Goal: Task Accomplishment & Management: Manage account settings

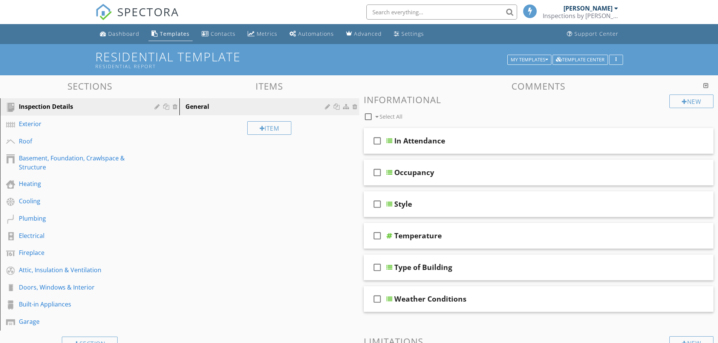
click at [542, 84] on h3 "Comments" at bounding box center [539, 86] width 350 height 10
click at [544, 83] on h3 "Comments" at bounding box center [539, 86] width 350 height 10
click at [706, 86] on div at bounding box center [705, 86] width 5 height 6
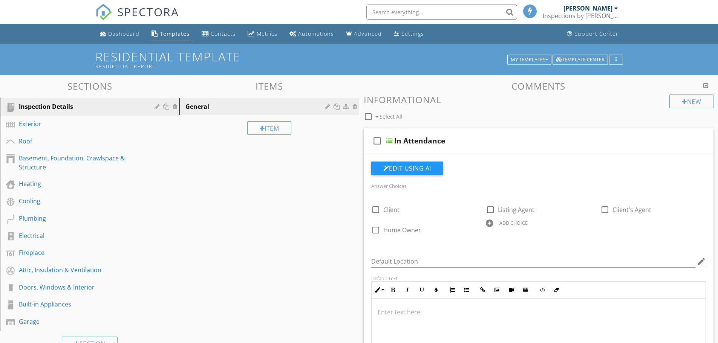
click at [706, 86] on div at bounding box center [705, 86] width 5 height 6
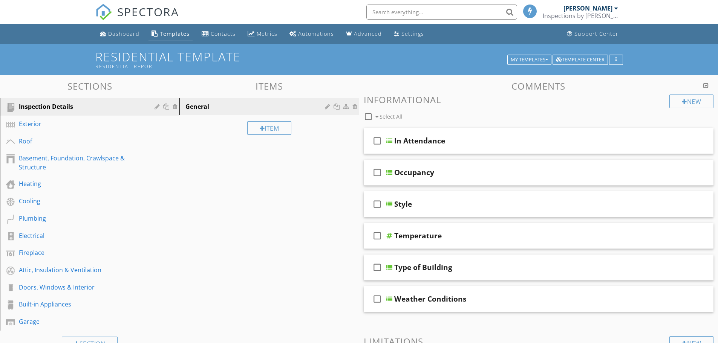
click at [706, 86] on div at bounding box center [705, 86] width 5 height 6
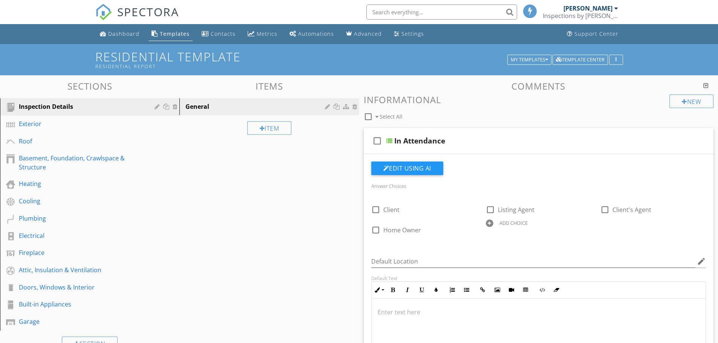
click at [706, 86] on div at bounding box center [705, 86] width 5 height 6
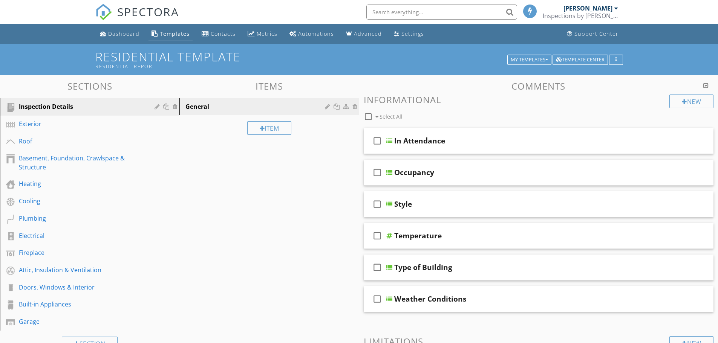
click at [534, 85] on h3 "Comments" at bounding box center [539, 86] width 350 height 10
click at [690, 99] on div "New" at bounding box center [691, 102] width 44 height 14
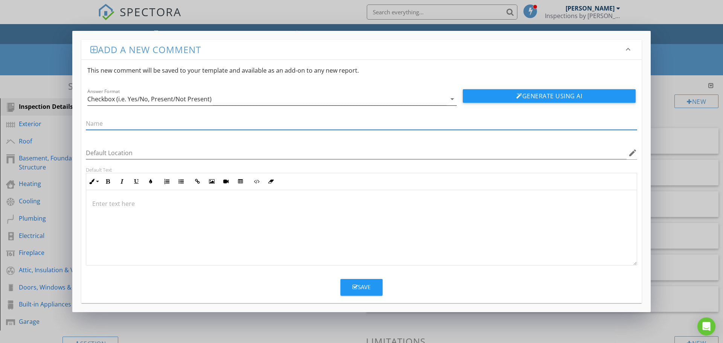
click at [452, 99] on icon "arrow_drop_down" at bounding box center [452, 99] width 9 height 9
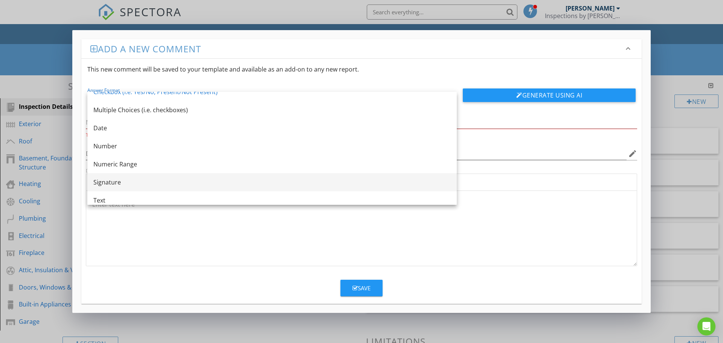
scroll to position [14, 0]
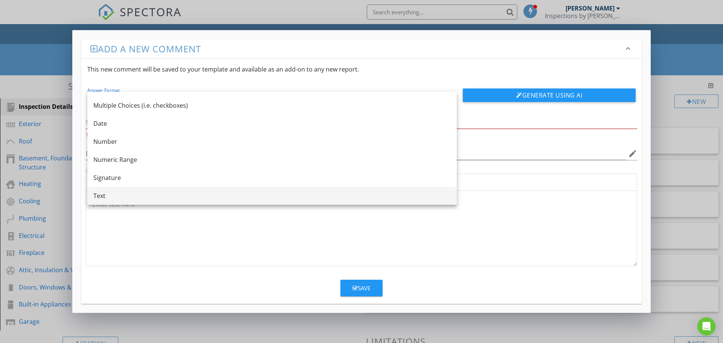
click at [99, 194] on div "Text" at bounding box center [272, 195] width 358 height 9
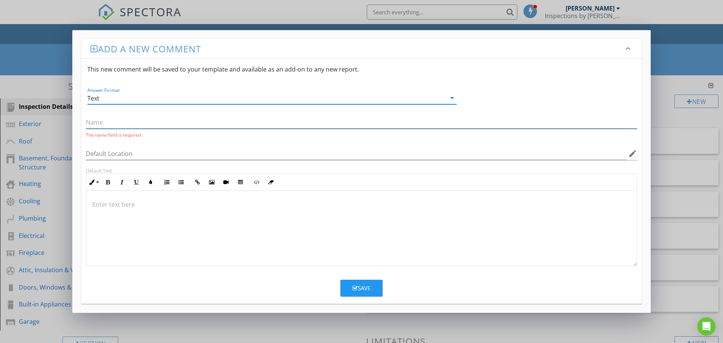
click at [118, 122] on input "text" at bounding box center [362, 122] width 552 height 12
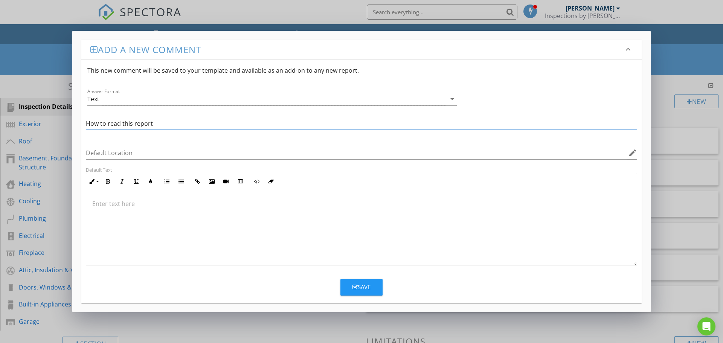
type input "How to read this report"
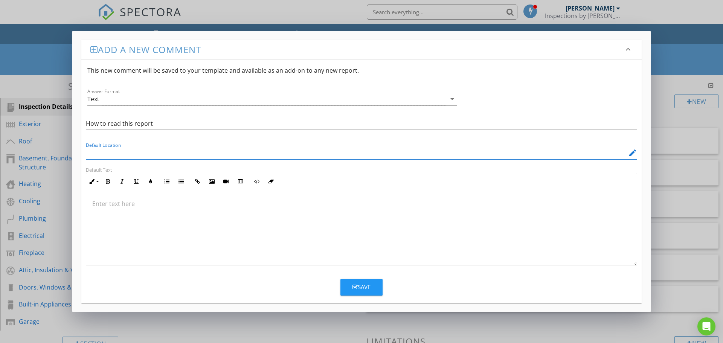
click at [281, 212] on div at bounding box center [361, 227] width 551 height 75
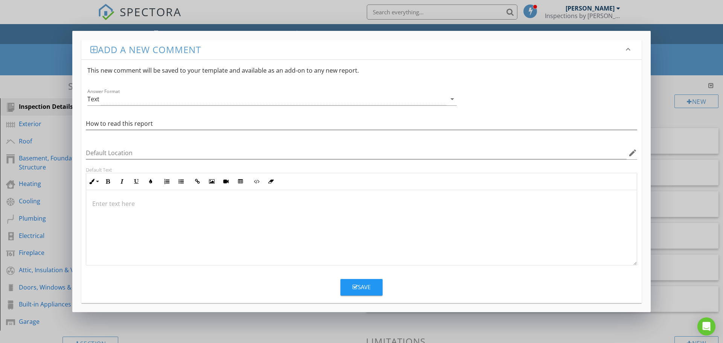
click at [163, 206] on p at bounding box center [361, 203] width 539 height 9
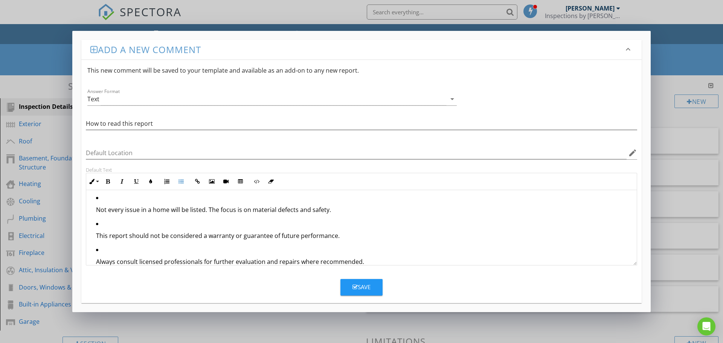
scroll to position [0, 0]
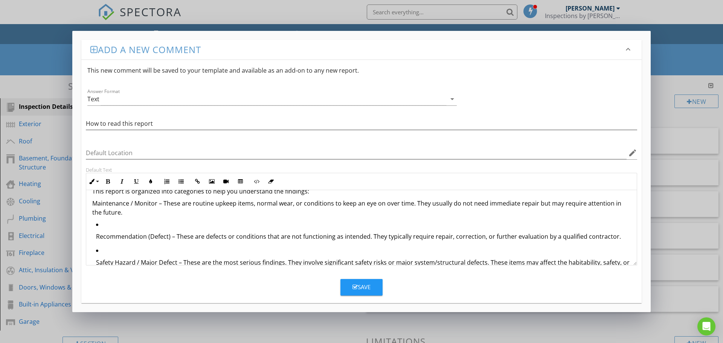
scroll to position [38, 0]
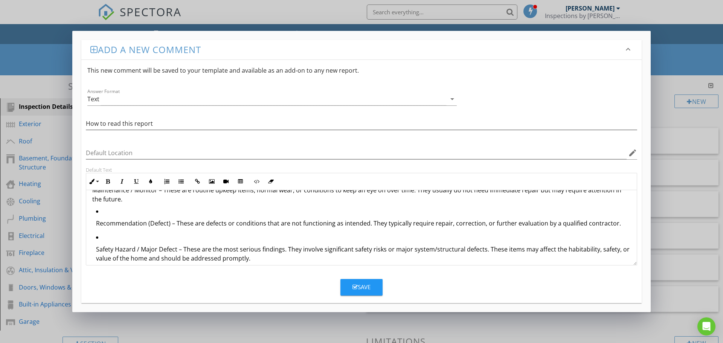
click at [92, 225] on div "How to Read This Report This report is organized into categories to help you un…" at bounding box center [361, 260] width 551 height 214
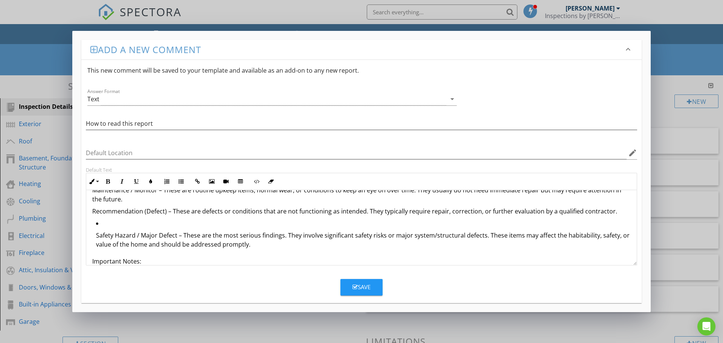
click at [94, 237] on ul "Safety Hazard / Major Defect – These are the most serious findings. They involv…" at bounding box center [361, 236] width 539 height 35
click at [121, 221] on li "Safety Hazard / Major Defect – These are the most serious findings. They involv…" at bounding box center [363, 236] width 535 height 35
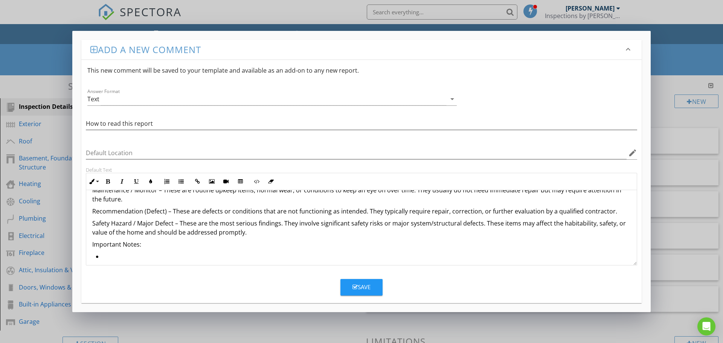
scroll to position [75, 0]
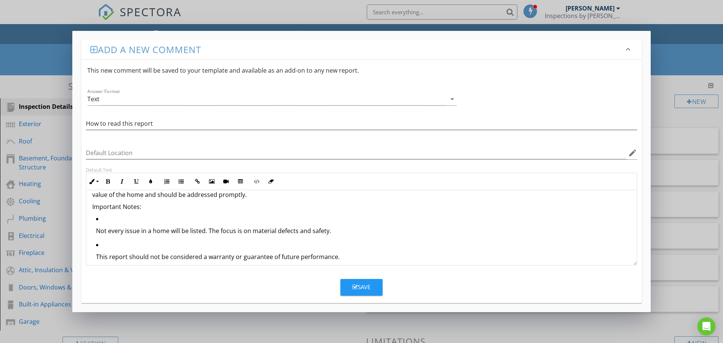
click at [92, 231] on div "How to Read This Report This report is organized into categories to help you un…" at bounding box center [361, 206] width 551 height 183
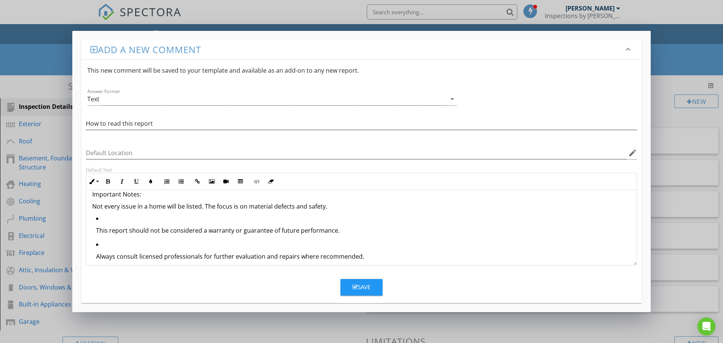
scroll to position [95, 0]
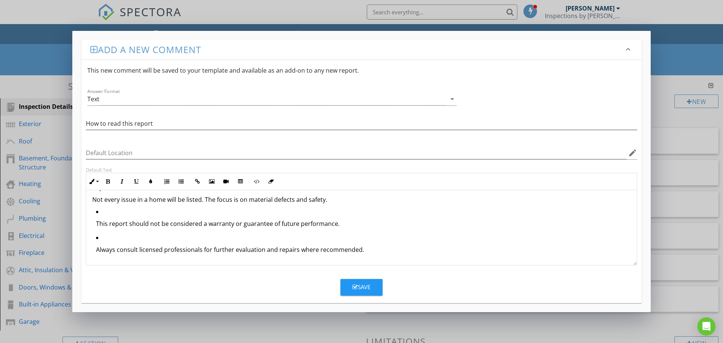
click at [93, 225] on ul "This report should not be considered a warranty or guarantee of future performa…" at bounding box center [361, 233] width 539 height 52
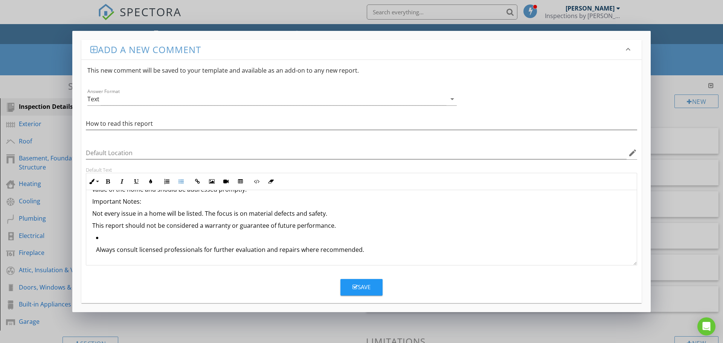
scroll to position [81, 0]
click at [95, 252] on ul "Always consult licensed professionals for further evaluation and repairs where …" at bounding box center [361, 246] width 539 height 26
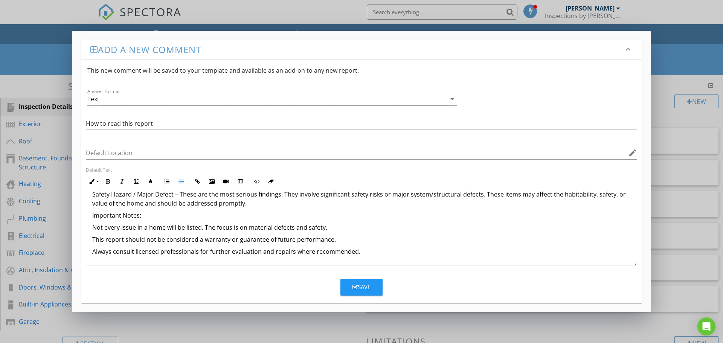
scroll to position [67, 0]
click at [92, 229] on div "How to Read This Report This report is organized into categories to help you un…" at bounding box center [361, 195] width 551 height 142
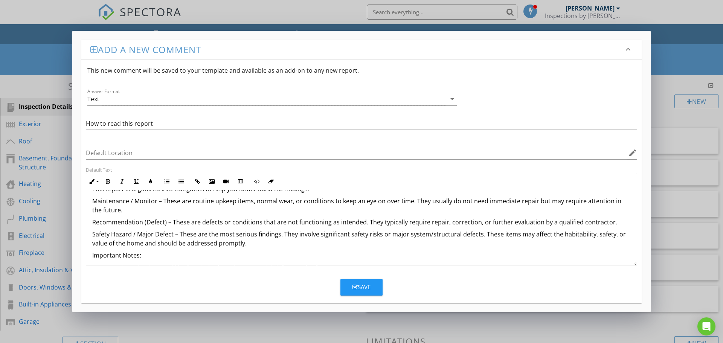
scroll to position [0, 0]
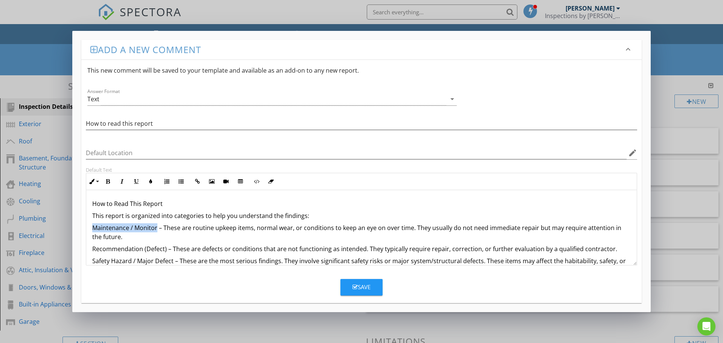
drag, startPoint x: 91, startPoint y: 227, endPoint x: 156, endPoint y: 231, distance: 64.6
click at [156, 231] on div "How to Read This Report This report is organized into categories to help you un…" at bounding box center [361, 261] width 551 height 142
click at [152, 180] on icon "button" at bounding box center [150, 181] width 5 height 5
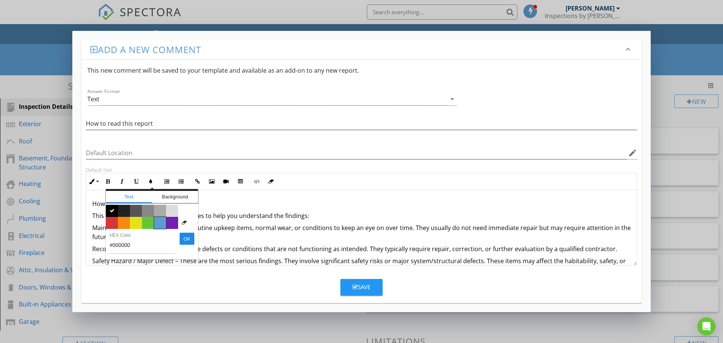
click at [160, 223] on span "Color #5c9ccf" at bounding box center [160, 223] width 12 height 12
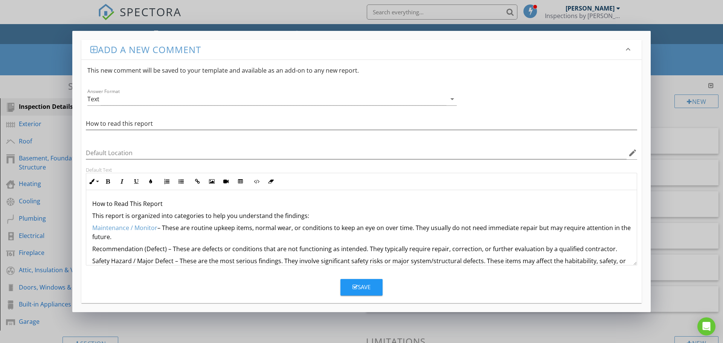
click at [176, 244] on p "Recommendation (Defect) – These are defects or conditions that are not function…" at bounding box center [361, 248] width 539 height 9
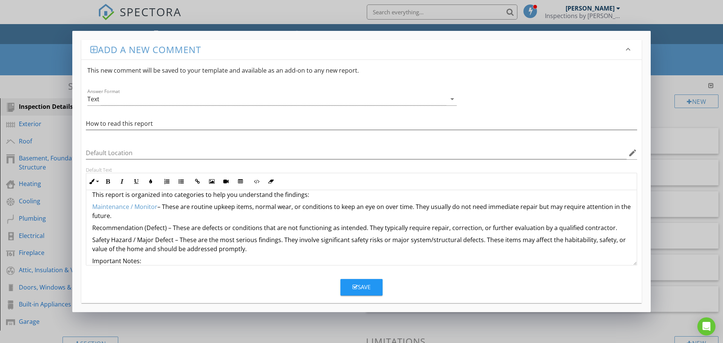
scroll to position [38, 0]
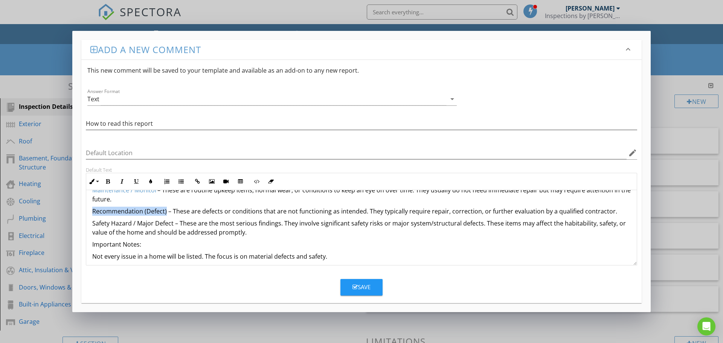
drag, startPoint x: 90, startPoint y: 210, endPoint x: 166, endPoint y: 212, distance: 75.8
click at [166, 212] on div "How to Read This Report This report is organized into categories to help you un…" at bounding box center [361, 224] width 551 height 142
click at [149, 180] on icon "button" at bounding box center [150, 181] width 5 height 5
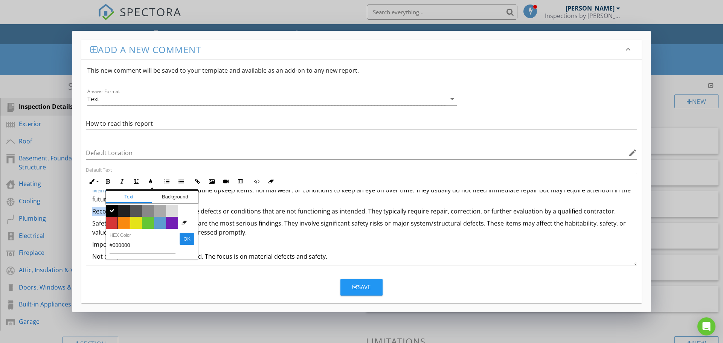
click at [124, 223] on span "Color #f9890e" at bounding box center [124, 223] width 12 height 12
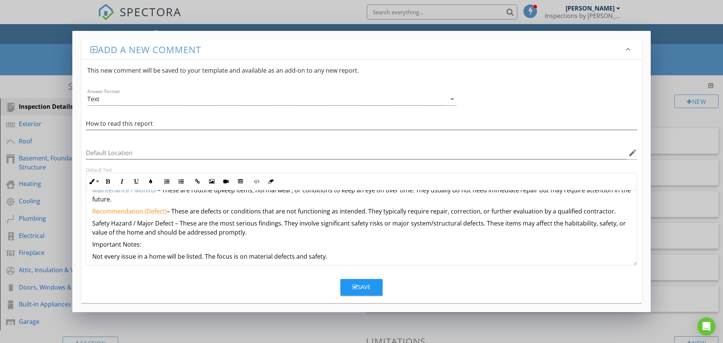
click at [221, 225] on p "Safety Hazard / Major Defect – These are the most serious findings. They involv…" at bounding box center [361, 228] width 539 height 18
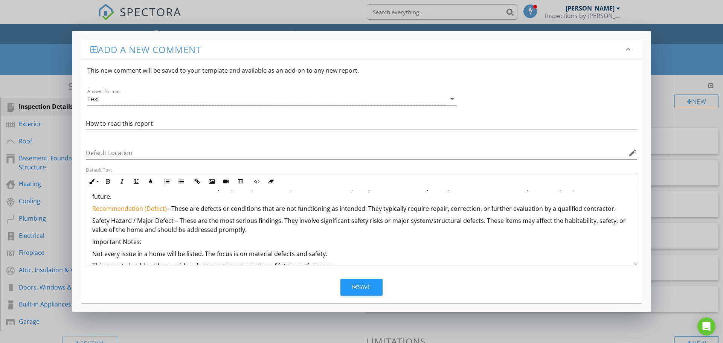
scroll to position [29, 0]
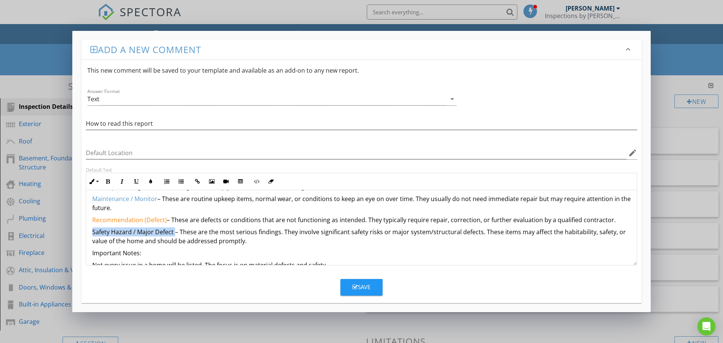
drag, startPoint x: 92, startPoint y: 231, endPoint x: 174, endPoint y: 233, distance: 82.1
click at [174, 233] on p "Safety Hazard / Major Defect – These are the most serious findings. They involv…" at bounding box center [361, 237] width 539 height 18
click at [154, 182] on button "Colors" at bounding box center [151, 181] width 14 height 14
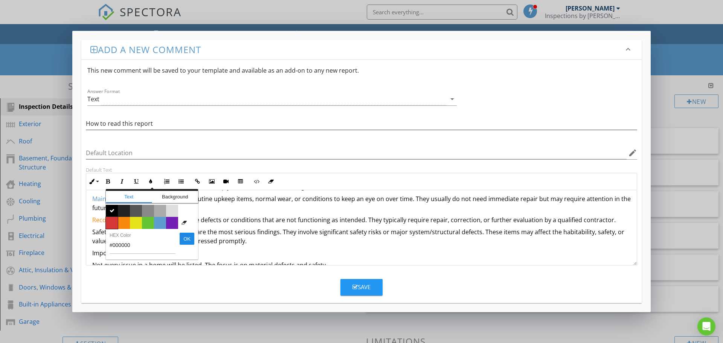
click at [110, 223] on span "Color #d53636" at bounding box center [112, 223] width 12 height 12
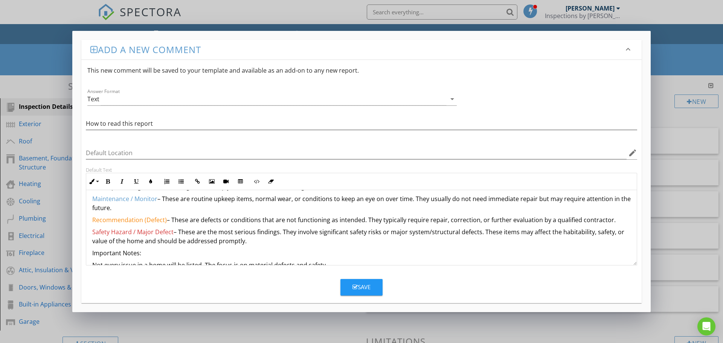
click at [275, 243] on p "Safety Hazard / Major Defect – These are the most serious findings. They involv…" at bounding box center [361, 237] width 539 height 18
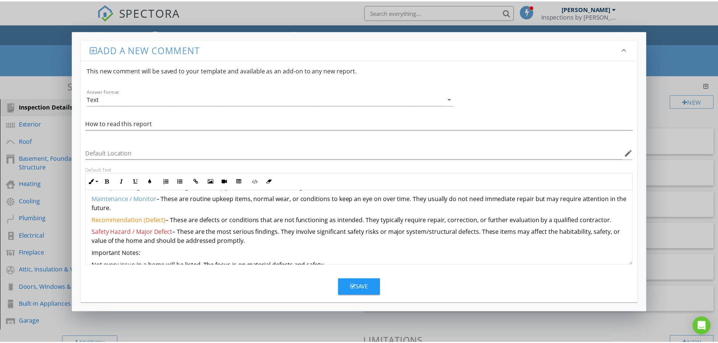
scroll to position [67, 0]
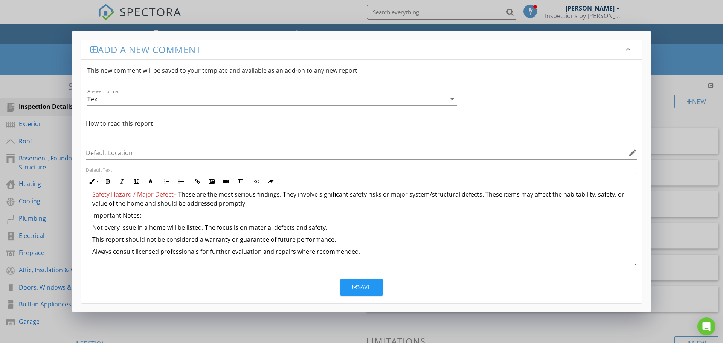
click at [365, 286] on div "Save" at bounding box center [362, 287] width 18 height 9
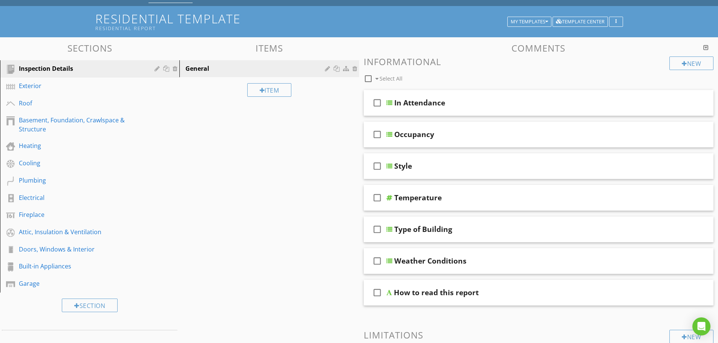
scroll to position [35, 0]
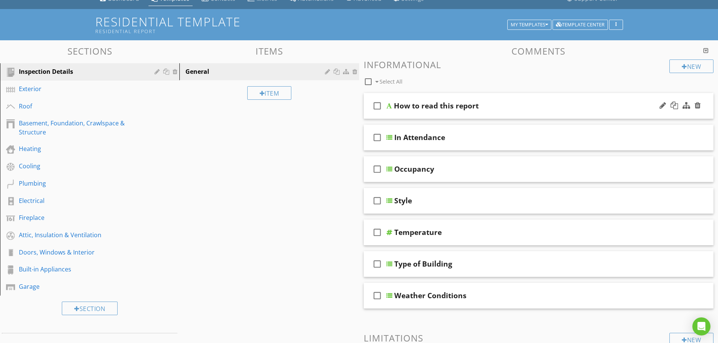
click at [563, 107] on div "How to read this report" at bounding box center [519, 105] width 251 height 9
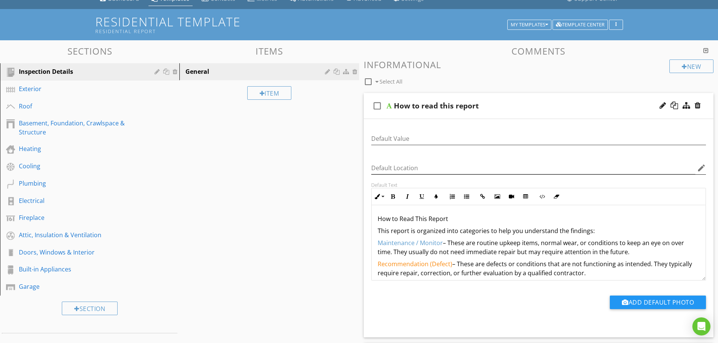
click at [701, 171] on icon "edit" at bounding box center [701, 167] width 9 height 9
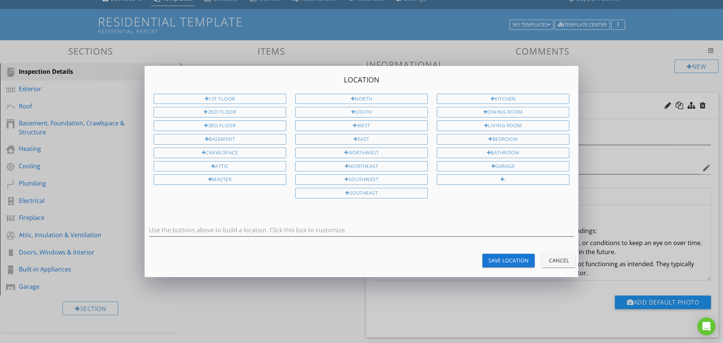
click at [559, 264] on div "Cancel" at bounding box center [558, 261] width 21 height 8
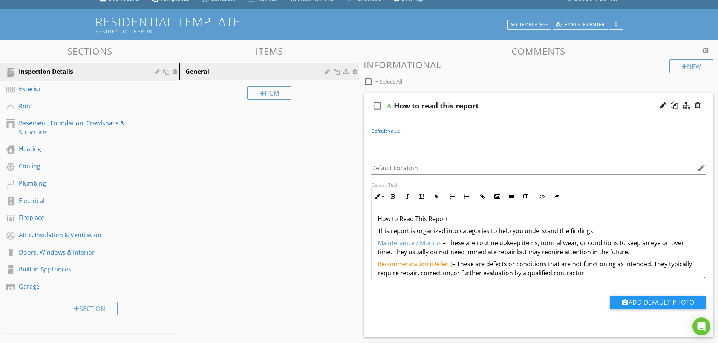
click at [412, 140] on input "Default Value" at bounding box center [538, 139] width 335 height 12
click at [295, 203] on div "Sections Inspection Details Exterior Roof Basement, Foundation, Crawlspace & St…" at bounding box center [359, 334] width 718 height 589
click at [380, 105] on icon "check_box_outline_blank" at bounding box center [377, 106] width 12 height 18
click at [295, 208] on div "Sections Inspection Details Exterior Roof Basement, Foundation, Crawlspace & St…" at bounding box center [359, 334] width 718 height 589
click at [510, 106] on div "How to read this report" at bounding box center [519, 105] width 251 height 9
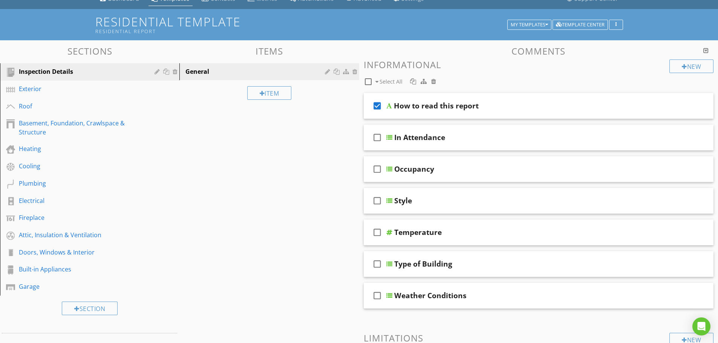
click at [292, 236] on div "Sections Inspection Details Exterior Roof Basement, Foundation, Crawlspace & St…" at bounding box center [359, 225] width 718 height 371
click at [379, 106] on icon "check_box" at bounding box center [377, 106] width 12 height 18
drag, startPoint x: 197, startPoint y: 224, endPoint x: 204, endPoint y: 215, distance: 11.8
click at [197, 224] on div "Sections Inspection Details Exterior Roof Basement, Foundation, Crawlspace & St…" at bounding box center [359, 225] width 718 height 371
click at [379, 105] on icon "check_box_outline_blank" at bounding box center [377, 106] width 12 height 18
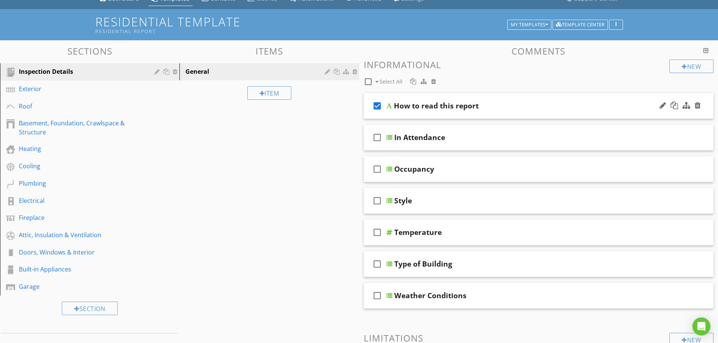
click at [376, 104] on icon "check_box" at bounding box center [377, 106] width 12 height 18
click at [293, 185] on div "Sections Inspection Details Exterior Roof Basement, Foundation, Crawlspace & St…" at bounding box center [359, 225] width 718 height 371
click at [686, 105] on div at bounding box center [686, 106] width 8 height 8
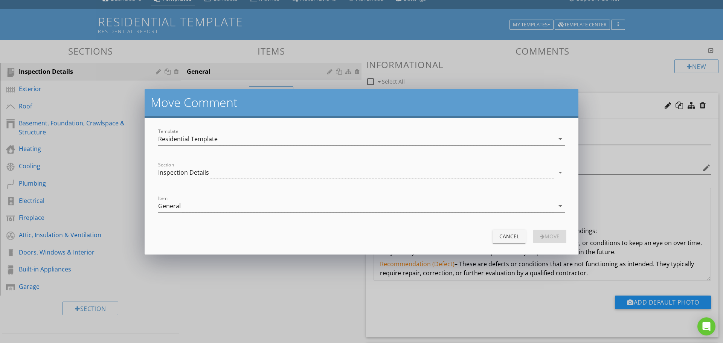
click at [511, 237] on div "Cancel" at bounding box center [509, 236] width 21 height 8
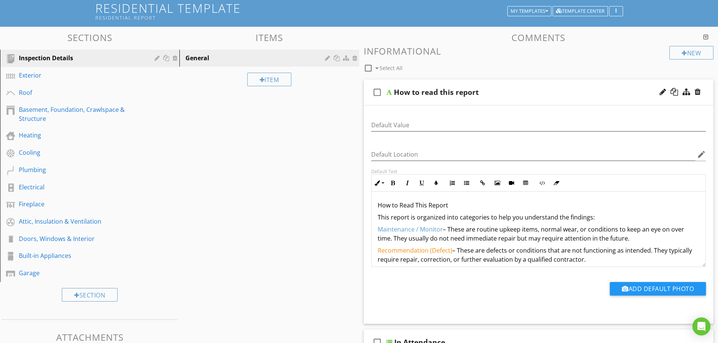
scroll to position [75, 0]
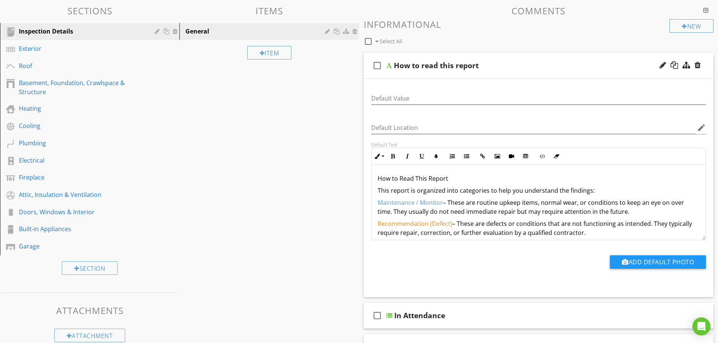
click at [301, 199] on div "Sections Inspection Details Exterior Roof Basement, Foundation, Crawlspace & St…" at bounding box center [359, 294] width 718 height 589
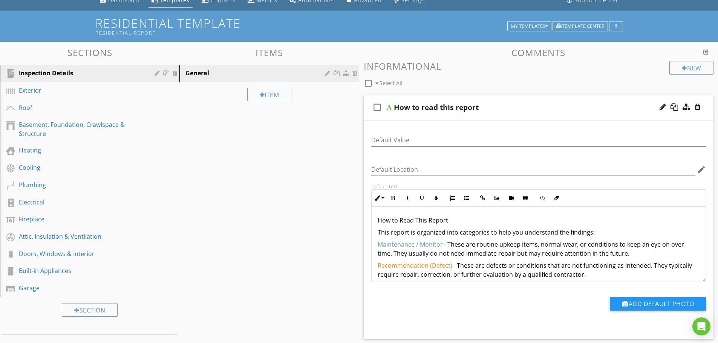
scroll to position [0, 0]
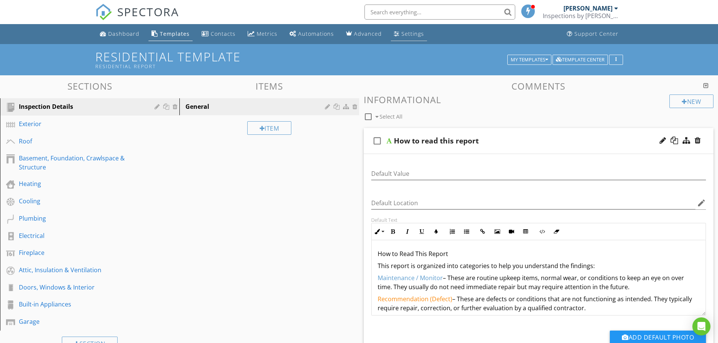
click at [401, 32] on div "Settings" at bounding box center [412, 33] width 23 height 7
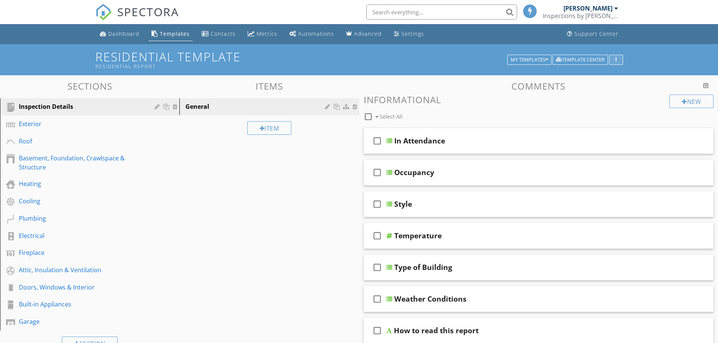
click at [618, 58] on div "button" at bounding box center [615, 59] width 7 height 5
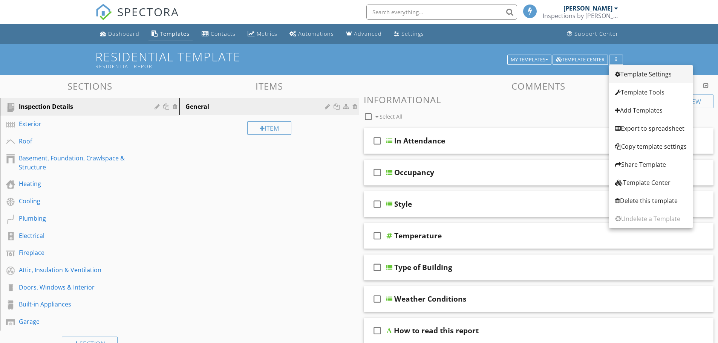
click at [633, 72] on div "Template Settings" at bounding box center [651, 74] width 72 height 9
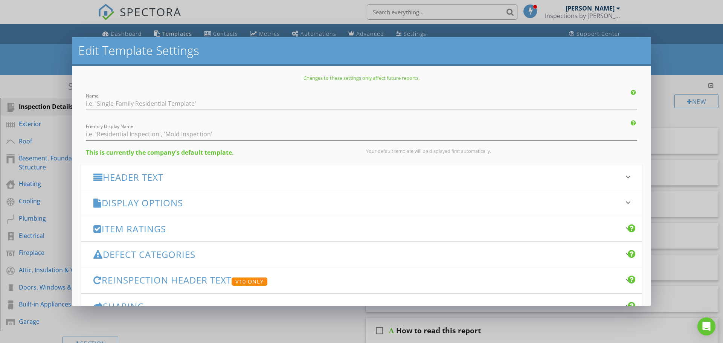
type input "Residential Template"
type input "Residential Report"
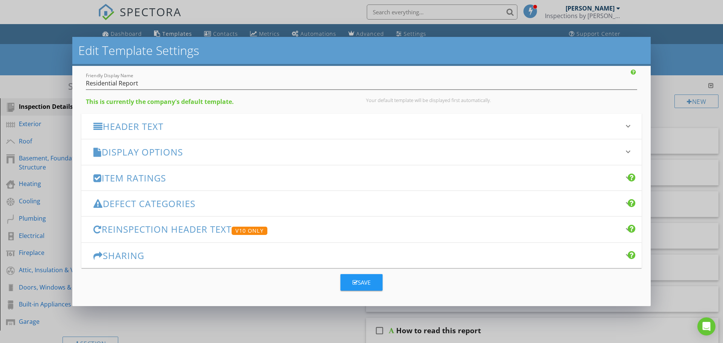
scroll to position [52, 0]
click at [148, 202] on h3 "Defect Categories" at bounding box center [356, 202] width 527 height 10
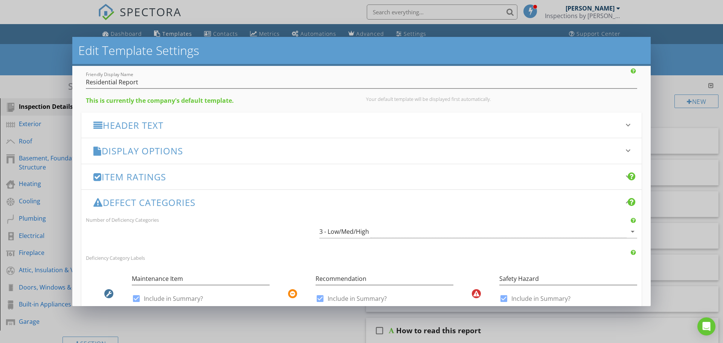
click at [185, 177] on h3 "Item Ratings" at bounding box center [356, 177] width 527 height 10
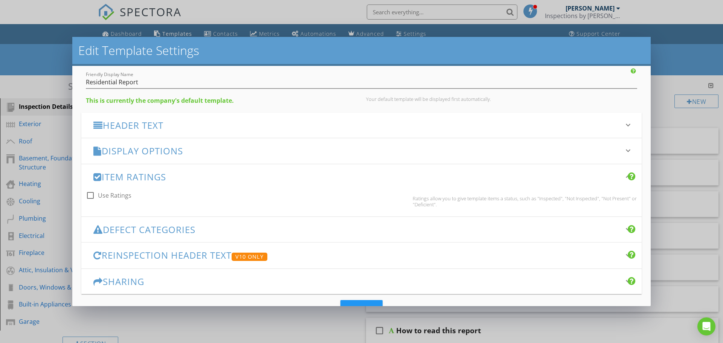
click at [176, 229] on h3 "Defect Categories" at bounding box center [356, 230] width 527 height 10
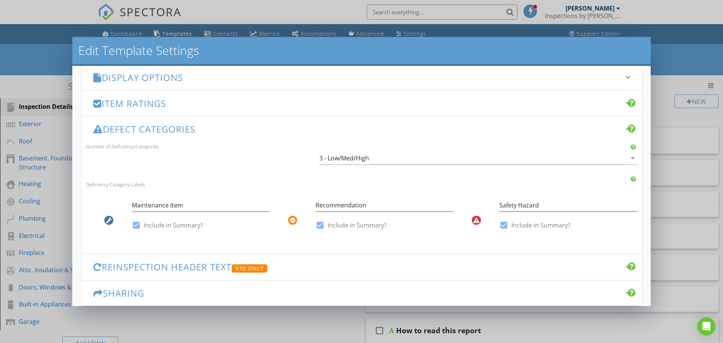
scroll to position [127, 0]
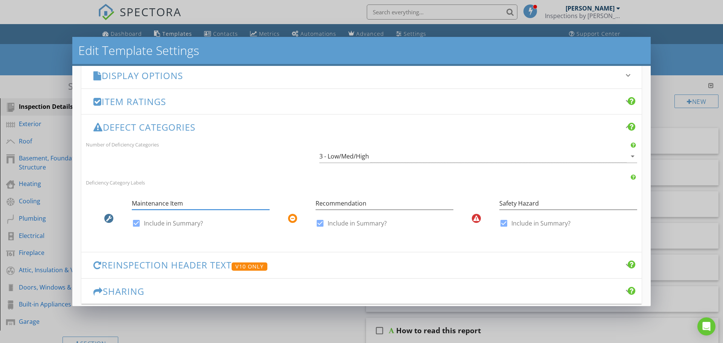
click at [193, 204] on input "Maintenance Item" at bounding box center [201, 203] width 138 height 12
type input "Maintenance Item/Monitor"
click at [377, 205] on input "Recommendation" at bounding box center [385, 203] width 138 height 12
click at [562, 204] on input "Safety Hazard" at bounding box center [569, 203] width 138 height 12
type input "Safety Hazard/Major Defect"
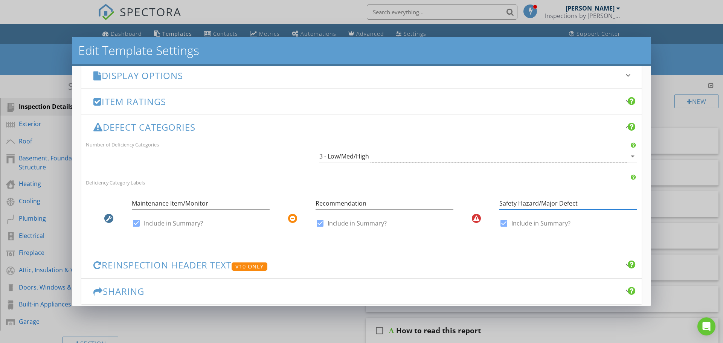
click at [463, 175] on div "Number of Deficiency Categories 3 - Low/Med/High arrow_drop_down Deficiency Cat…" at bounding box center [361, 192] width 561 height 105
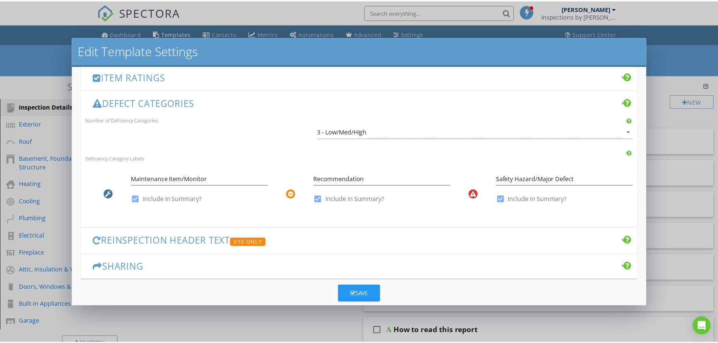
scroll to position [164, 0]
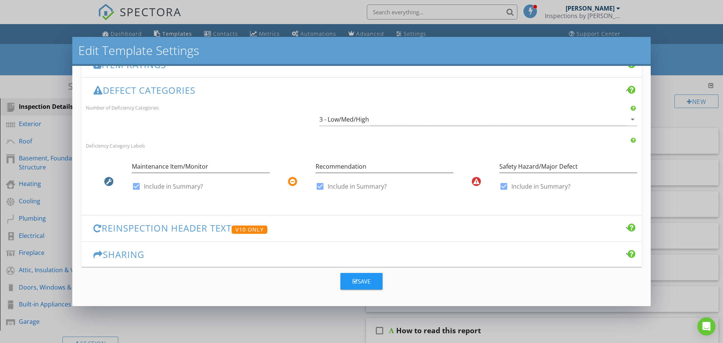
click at [364, 282] on div "Save" at bounding box center [362, 281] width 18 height 9
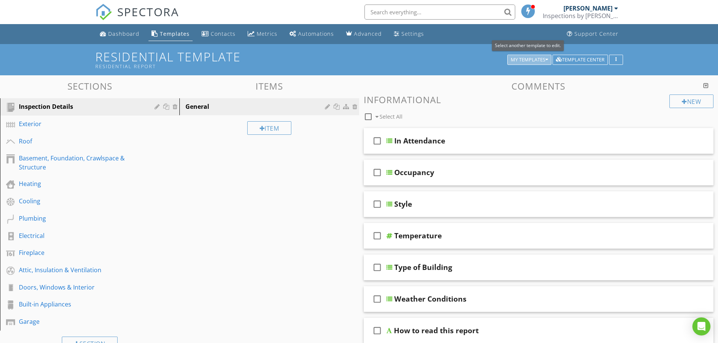
click at [547, 58] on icon "button" at bounding box center [546, 59] width 3 height 5
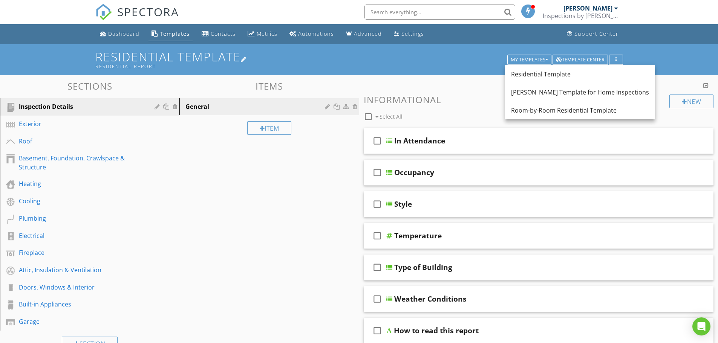
click at [437, 64] on div "Residential Report" at bounding box center [302, 66] width 414 height 6
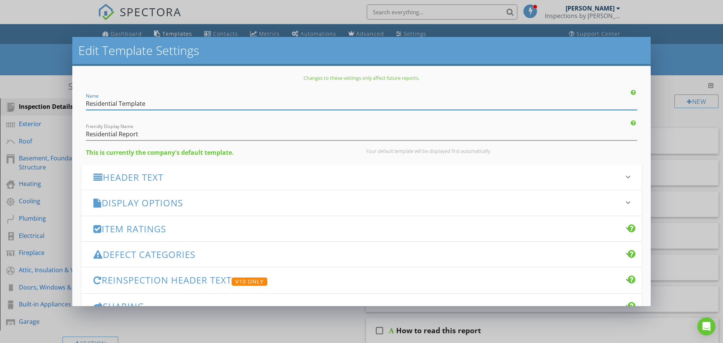
click at [684, 67] on div "Edit Template Settings Changes to these settings only affect future reports. Na…" at bounding box center [361, 171] width 723 height 343
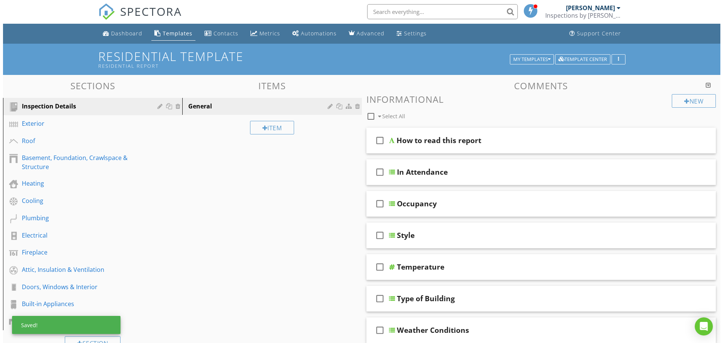
scroll to position [0, 0]
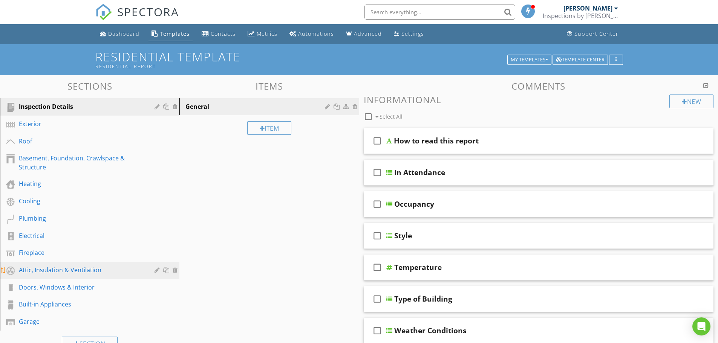
click at [40, 269] on div "Attic, Insulation & Ventilation" at bounding box center [81, 270] width 125 height 9
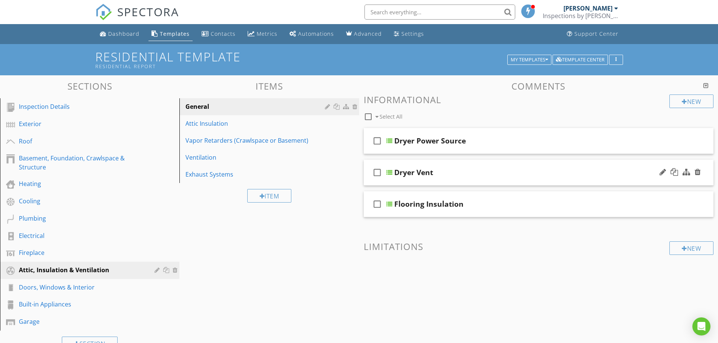
click at [457, 173] on div "Dryer Vent" at bounding box center [519, 172] width 251 height 9
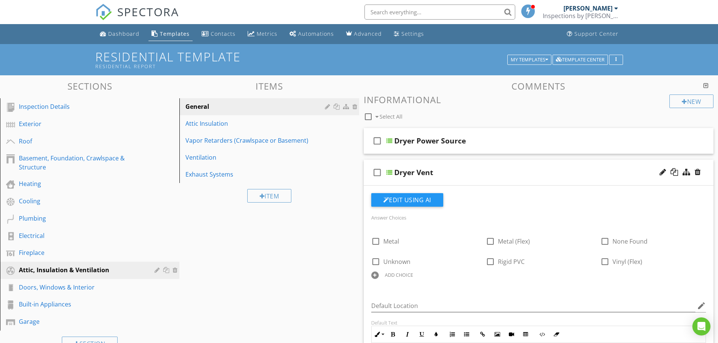
click at [375, 173] on icon "check_box_outline_blank" at bounding box center [377, 172] width 12 height 18
click at [422, 117] on div at bounding box center [423, 116] width 6 height 6
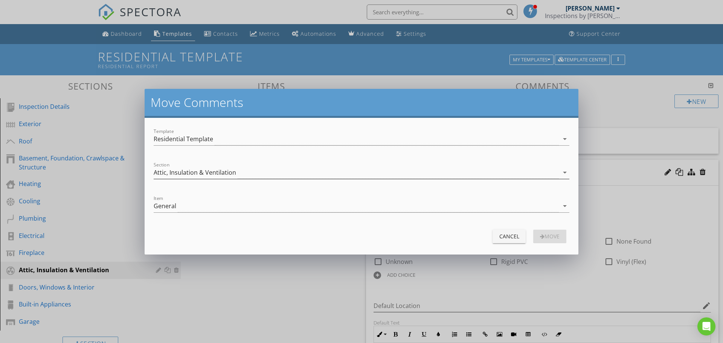
click at [240, 170] on div "Attic, Insulation & Ventilation" at bounding box center [356, 173] width 405 height 12
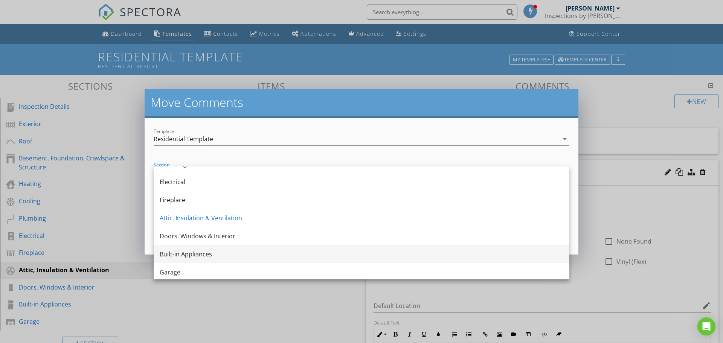
scroll to position [122, 0]
click at [191, 252] on div "Built-in Appliances" at bounding box center [362, 252] width 404 height 9
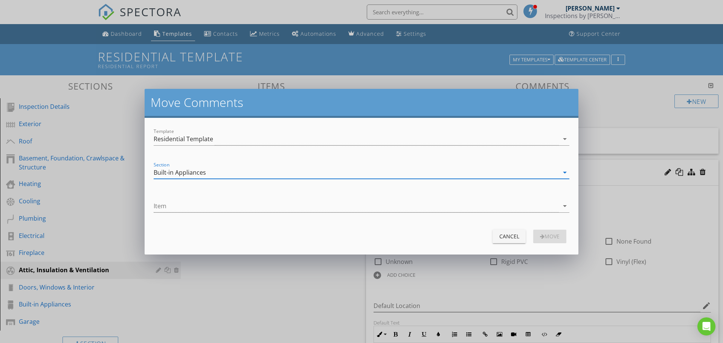
click at [305, 195] on div "Item arrow_drop_down" at bounding box center [361, 207] width 425 height 26
click at [292, 204] on div at bounding box center [356, 206] width 405 height 12
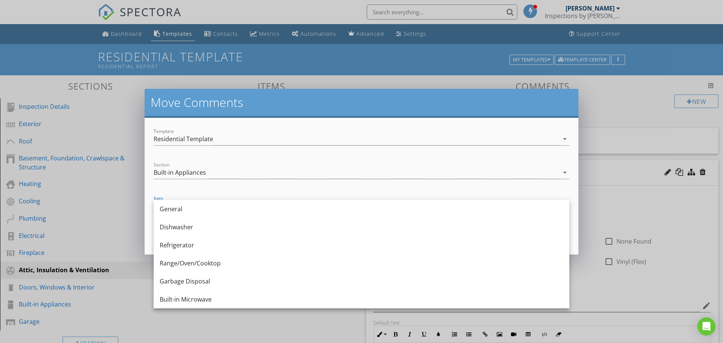
click at [183, 189] on form "Template Residential Template arrow_drop_down Section Built-in Appliances arrow…" at bounding box center [362, 186] width 434 height 137
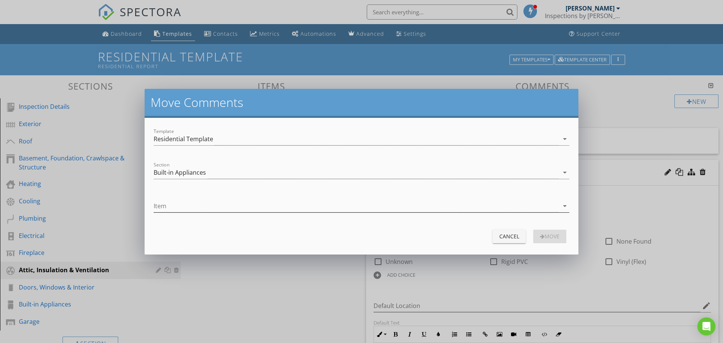
click at [241, 208] on div at bounding box center [356, 206] width 405 height 12
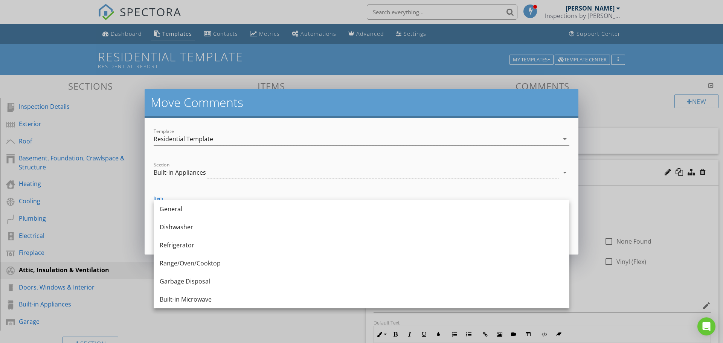
click at [498, 186] on form "Template Residential Template arrow_drop_down Section Built-in Appliances arrow…" at bounding box center [362, 186] width 434 height 137
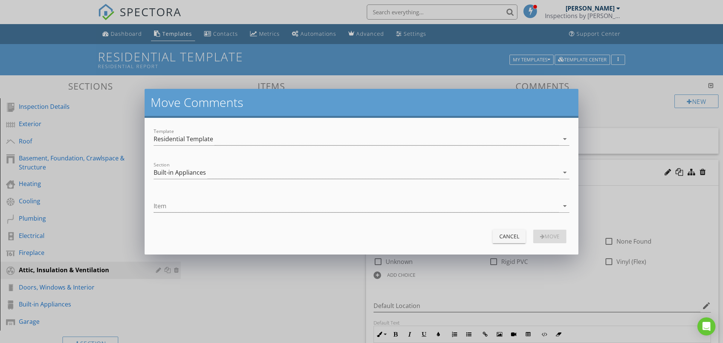
click at [502, 237] on div "Cancel" at bounding box center [509, 236] width 21 height 8
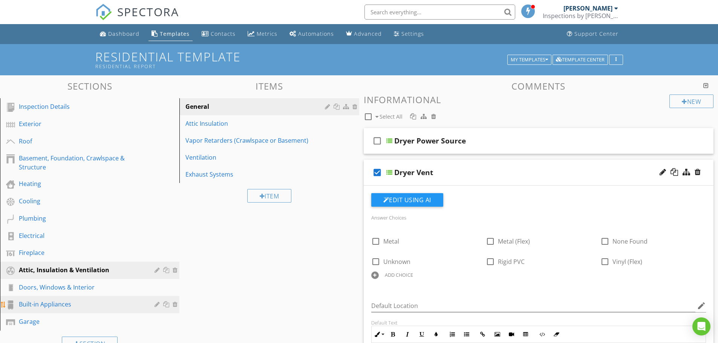
click at [47, 309] on div "Built-in Appliances" at bounding box center [81, 304] width 125 height 9
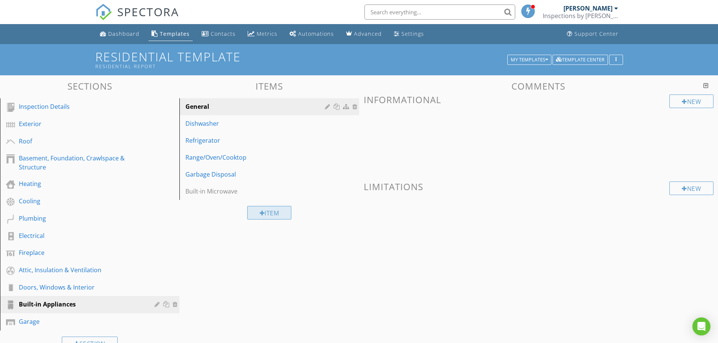
click at [270, 214] on div "Item" at bounding box center [269, 213] width 44 height 14
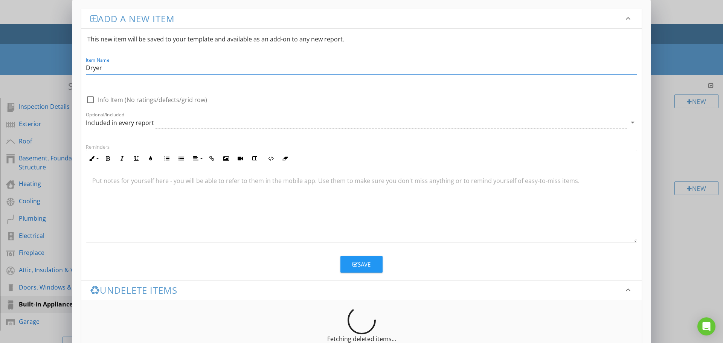
type input "Dryer"
click at [447, 120] on div "Included in every report" at bounding box center [356, 122] width 541 height 12
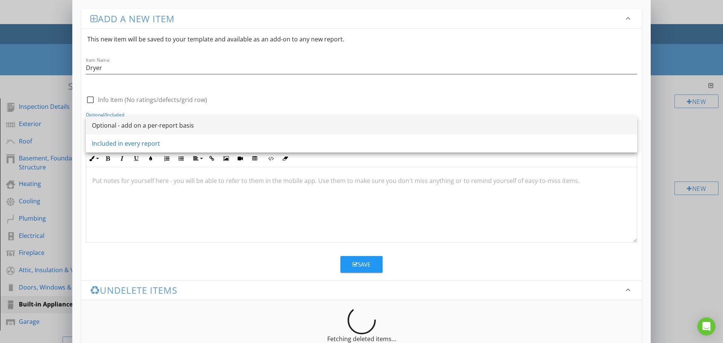
click at [150, 126] on div "Optional - add on a per-report basis" at bounding box center [361, 125] width 539 height 9
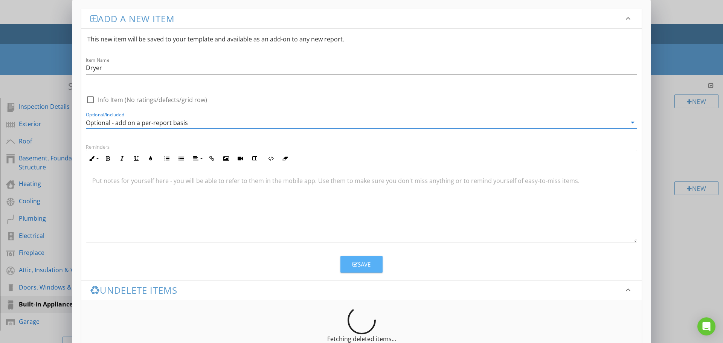
click at [365, 264] on div "Save" at bounding box center [362, 264] width 18 height 9
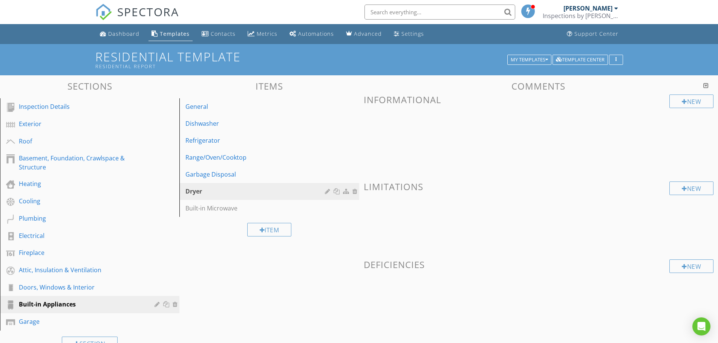
click at [297, 306] on div "Sections Inspection Details Exterior Roof Basement, Foundation, Crawlspace & St…" at bounding box center [359, 249] width 718 height 348
click at [224, 192] on div "Dryer" at bounding box center [255, 191] width 141 height 9
click at [326, 192] on div at bounding box center [328, 191] width 7 height 6
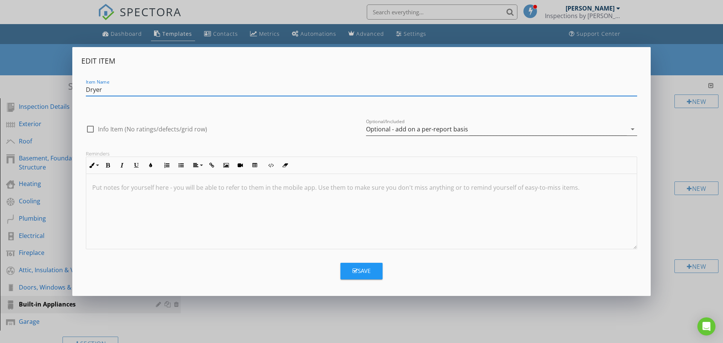
click at [472, 130] on div "Optional - add on a per-report basis" at bounding box center [496, 129] width 261 height 12
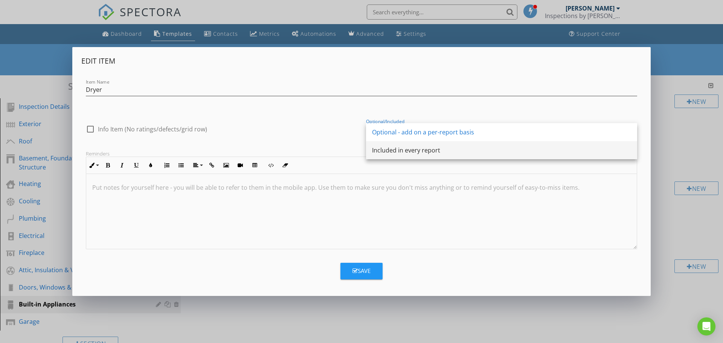
click at [458, 151] on div "Included in every report" at bounding box center [501, 150] width 259 height 9
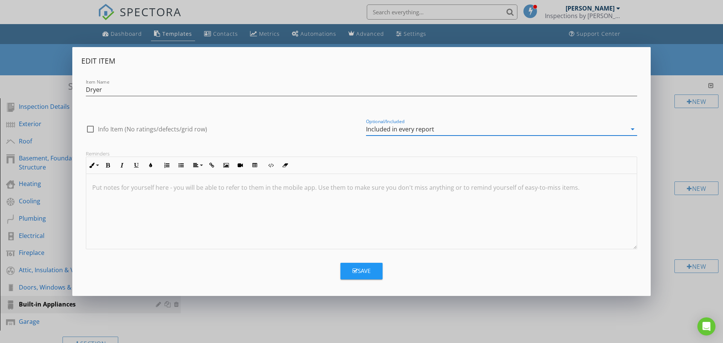
click at [379, 274] on button "Save" at bounding box center [362, 271] width 42 height 17
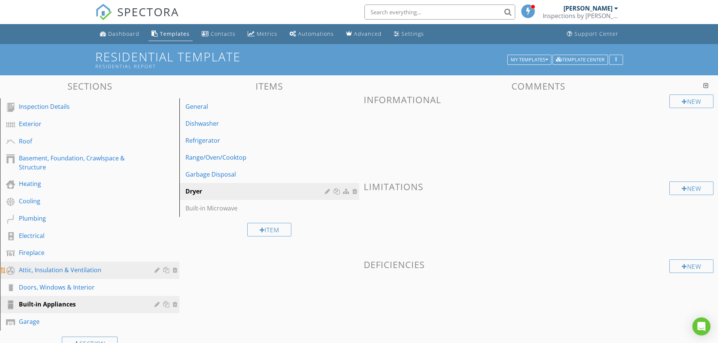
click at [46, 266] on div "Attic, Insulation & Ventilation" at bounding box center [81, 270] width 125 height 9
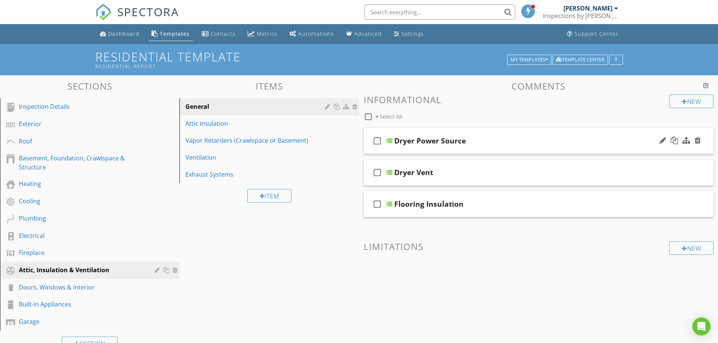
click at [379, 140] on icon "check_box_outline_blank" at bounding box center [377, 141] width 12 height 18
click at [378, 173] on icon "check_box_outline_blank" at bounding box center [377, 172] width 12 height 18
click at [422, 117] on div at bounding box center [423, 116] width 6 height 6
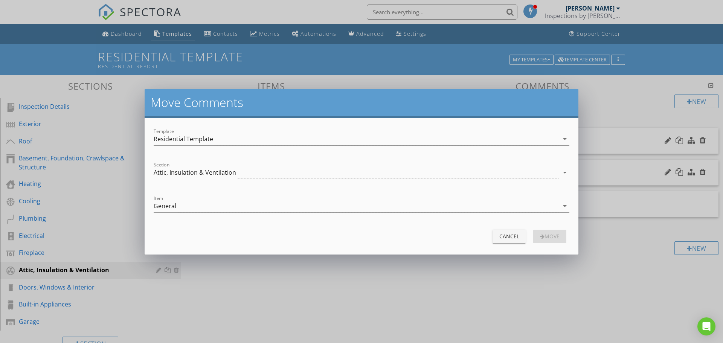
click at [254, 168] on div "Attic, Insulation & Ventilation" at bounding box center [356, 173] width 405 height 12
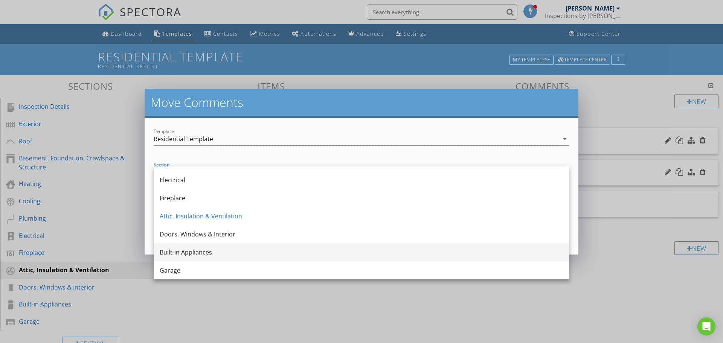
click at [191, 256] on div "Built-in Appliances" at bounding box center [362, 252] width 404 height 9
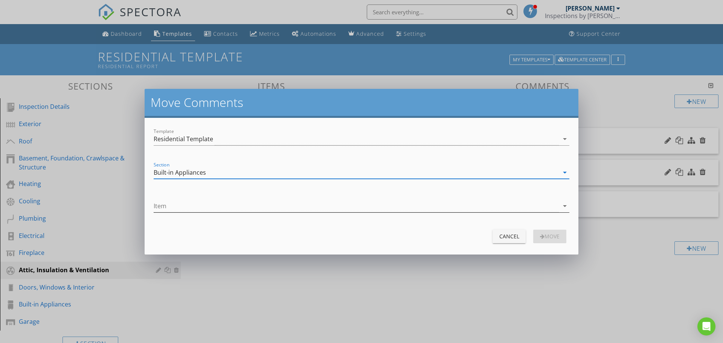
click at [207, 207] on div at bounding box center [356, 206] width 405 height 12
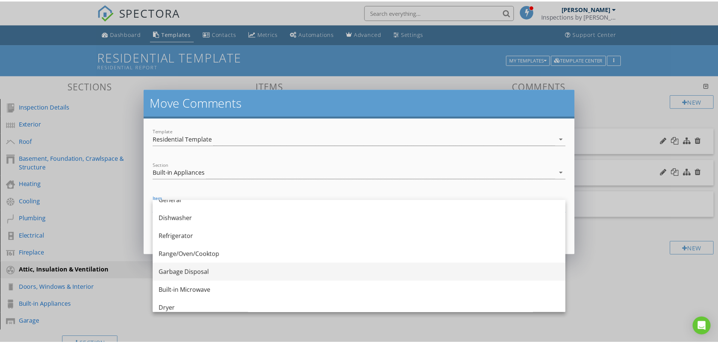
scroll to position [14, 0]
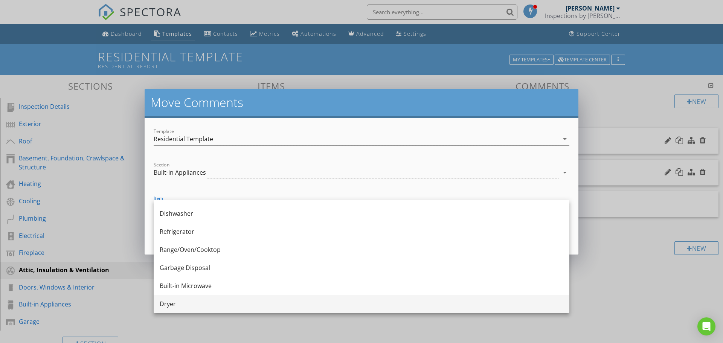
click at [186, 303] on div "Dryer" at bounding box center [362, 303] width 404 height 9
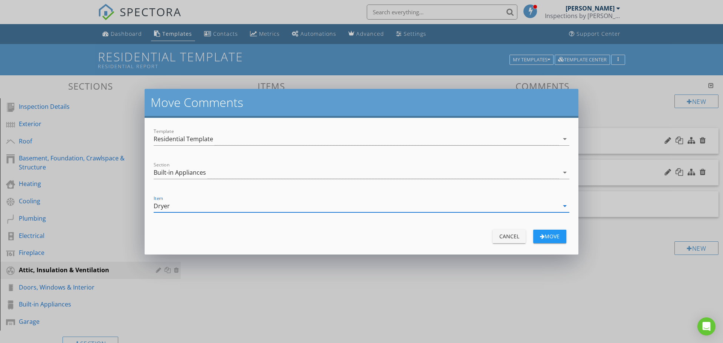
click at [553, 244] on div "Cancel move" at bounding box center [362, 237] width 416 height 18
click at [553, 235] on div "move" at bounding box center [549, 236] width 21 height 8
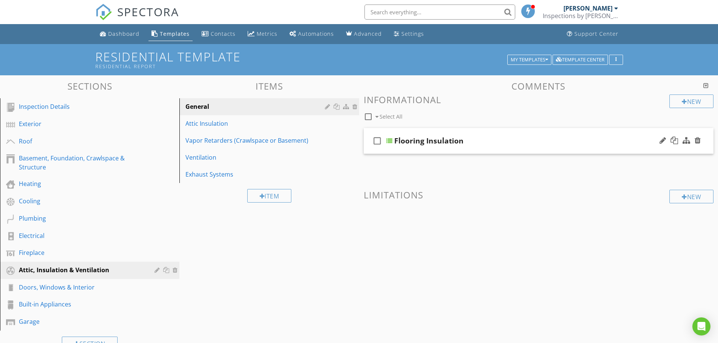
click at [498, 141] on div "Flooring Insulation" at bounding box center [519, 140] width 251 height 9
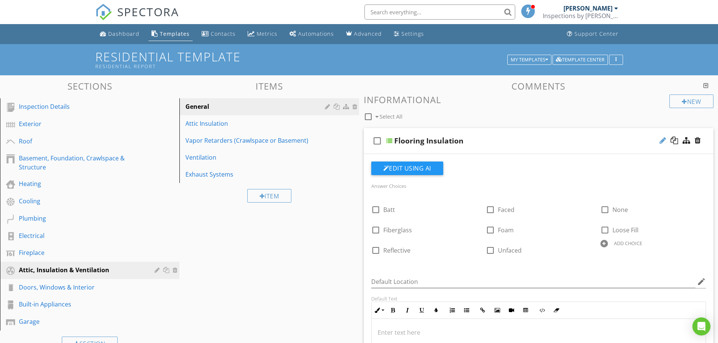
click at [660, 142] on div at bounding box center [662, 141] width 6 height 8
type input "F"
type input "A"
type input "Flooring Insulation"
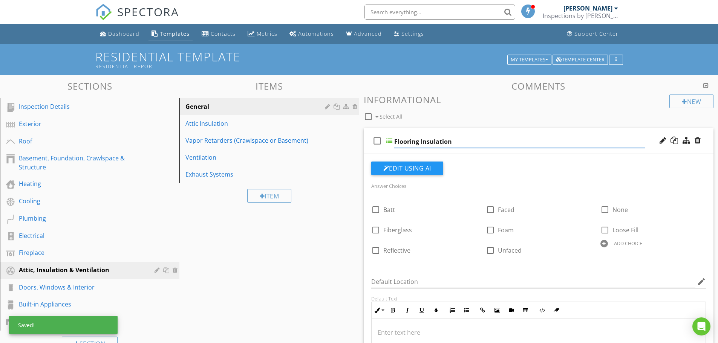
click at [303, 264] on div "Sections Inspection Details Exterior Roof Basement, Foundation, Crawlspace & St…" at bounding box center [359, 314] width 718 height 478
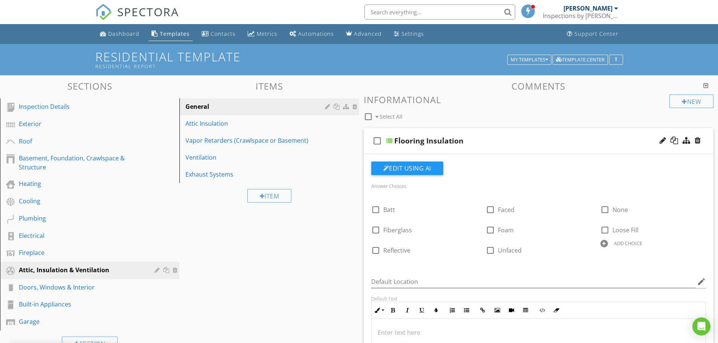
click at [473, 141] on div "Flooring Insulation" at bounding box center [519, 140] width 251 height 9
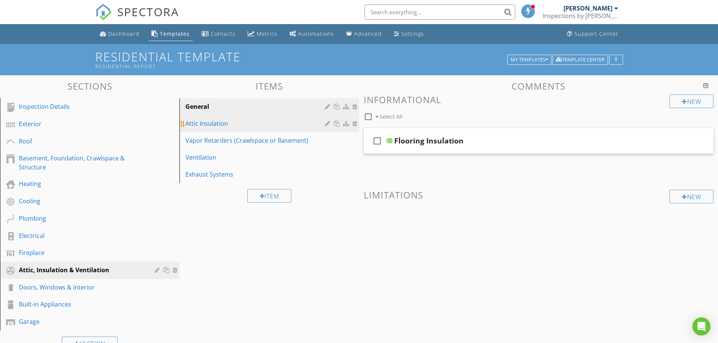
click at [235, 122] on div "Attic Insulation" at bounding box center [255, 123] width 141 height 9
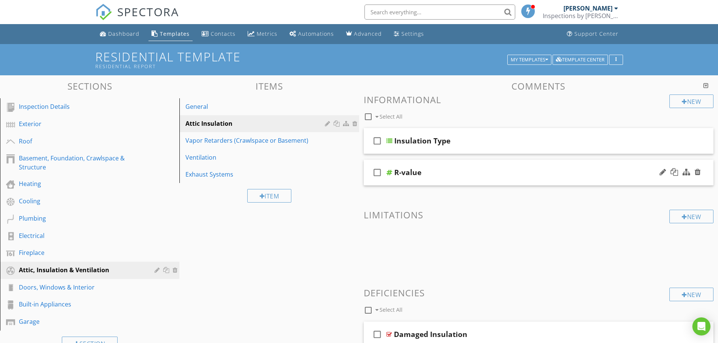
click at [476, 172] on div "R-value" at bounding box center [519, 172] width 251 height 9
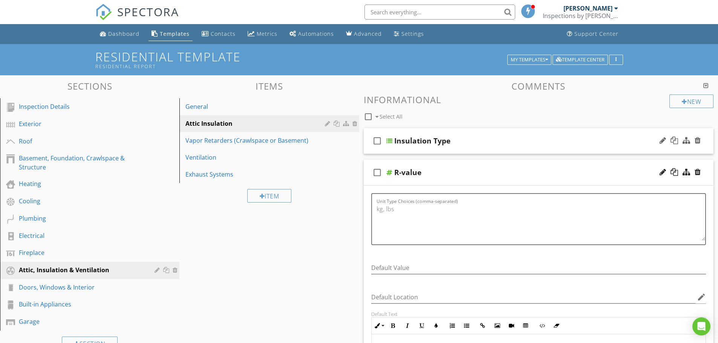
click at [488, 146] on div "check_box_outline_blank Insulation Type" at bounding box center [539, 141] width 350 height 26
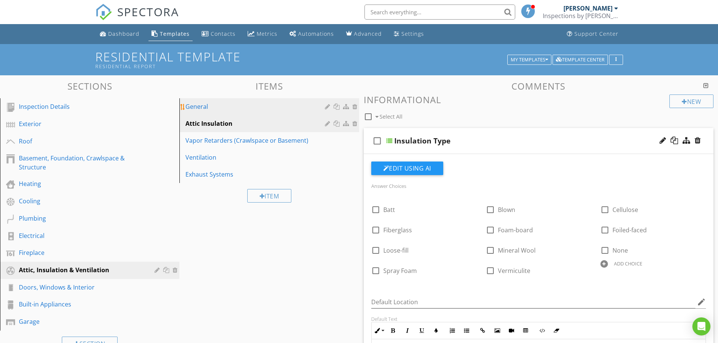
click at [228, 106] on div "General" at bounding box center [255, 106] width 141 height 9
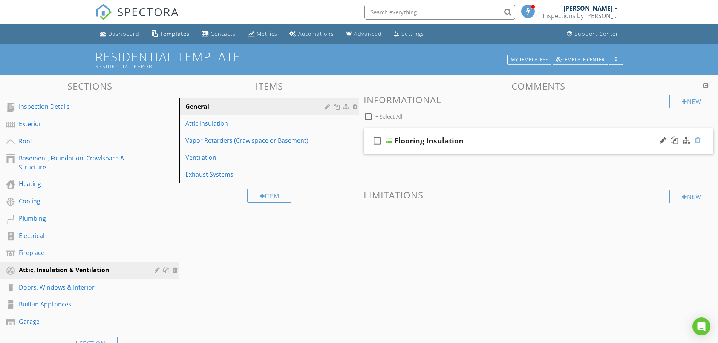
click at [697, 139] on div at bounding box center [697, 141] width 6 height 8
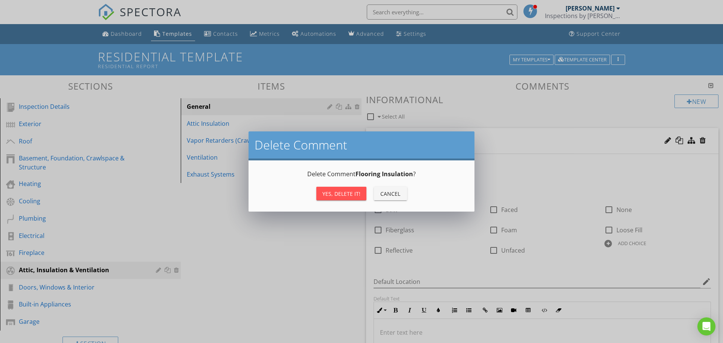
click at [352, 193] on div "Yes, Delete it!" at bounding box center [341, 194] width 38 height 8
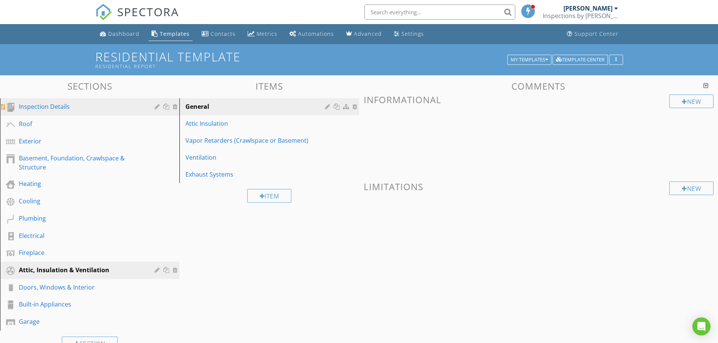
click at [50, 99] on link "Inspection Details" at bounding box center [90, 106] width 177 height 17
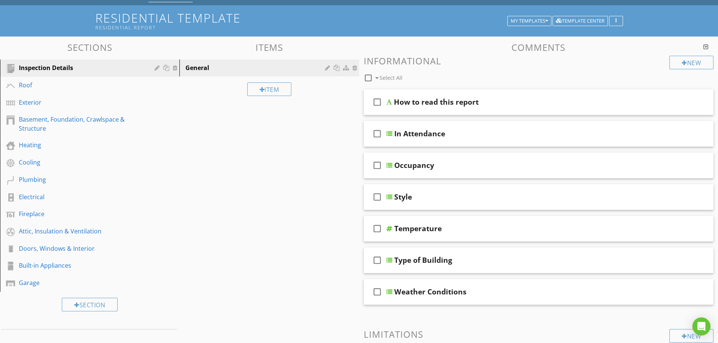
scroll to position [0, 0]
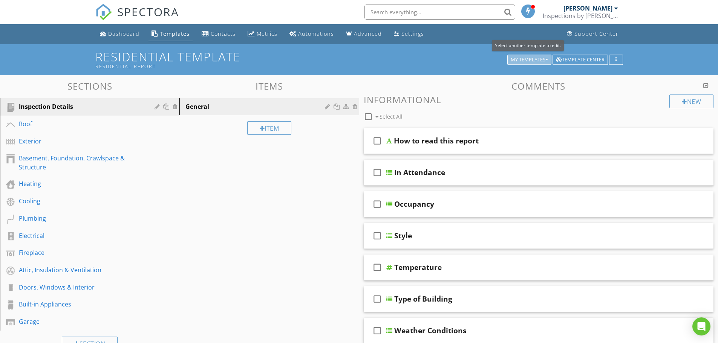
click at [548, 60] on button "My Templates" at bounding box center [529, 60] width 44 height 11
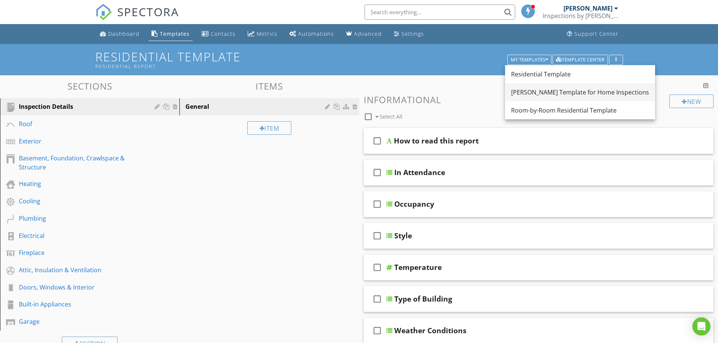
click at [551, 93] on div "[PERSON_NAME] Template for Home Inspections" at bounding box center [580, 92] width 138 height 9
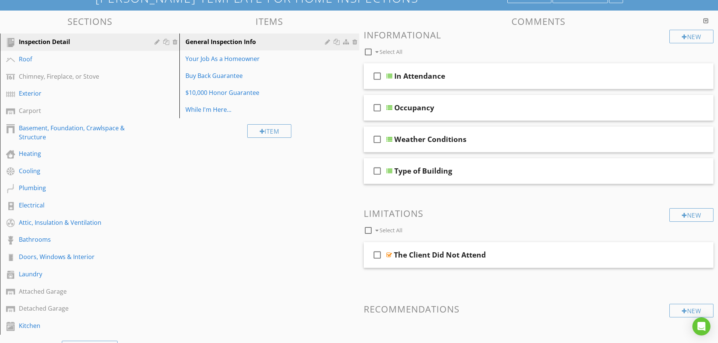
scroll to position [113, 0]
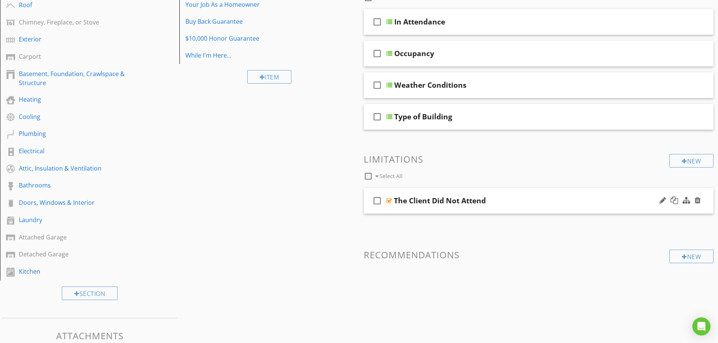
click at [530, 203] on div "The Client Did Not Attend" at bounding box center [519, 200] width 251 height 9
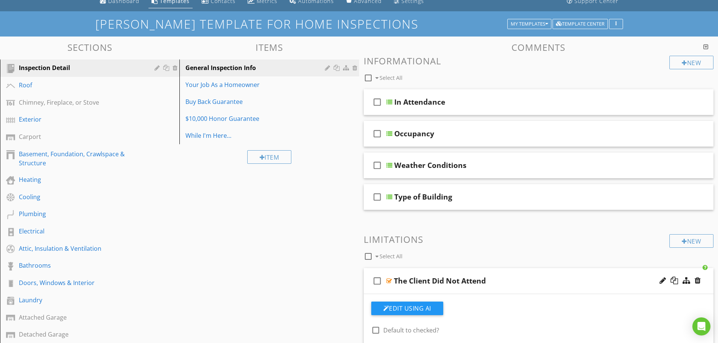
scroll to position [0, 0]
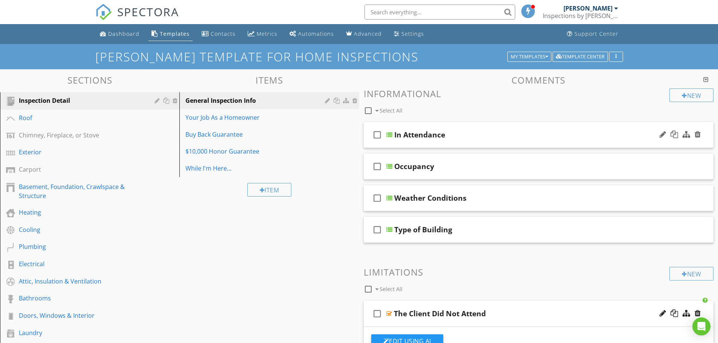
click at [472, 135] on div "In Attendance" at bounding box center [519, 134] width 251 height 9
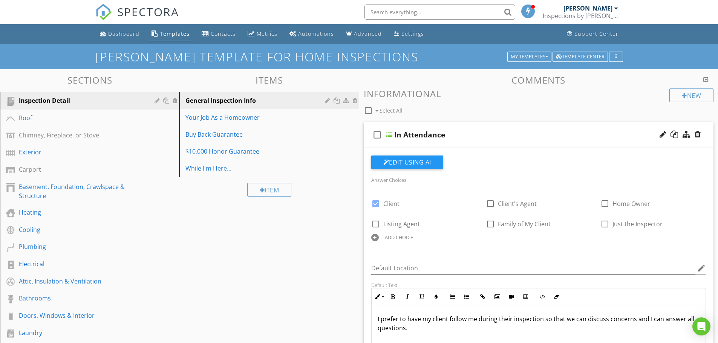
click at [538, 130] on div "check_box_outline_blank In Attendance" at bounding box center [539, 135] width 350 height 26
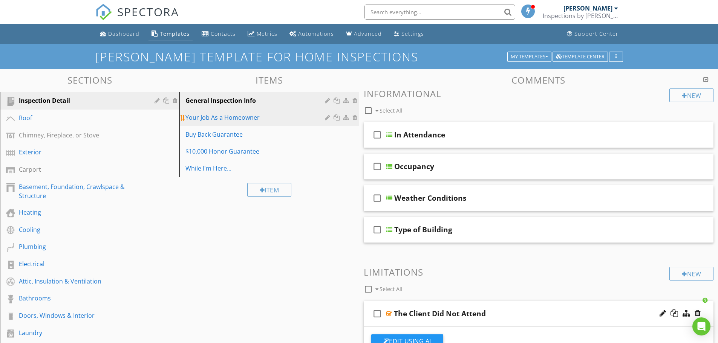
click at [215, 117] on div "Your Job As a Homeowner" at bounding box center [255, 117] width 141 height 9
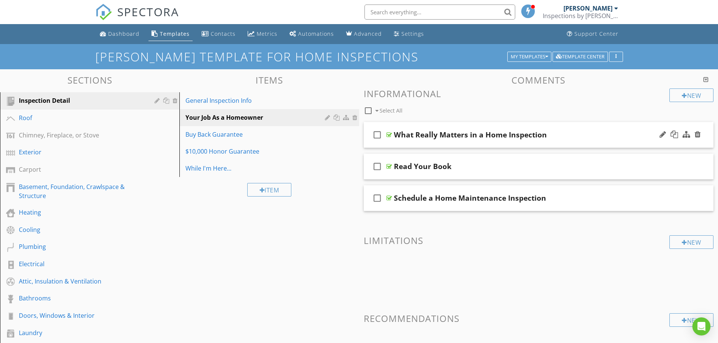
click at [576, 134] on div "What Really Matters in a Home Inspection" at bounding box center [519, 134] width 251 height 9
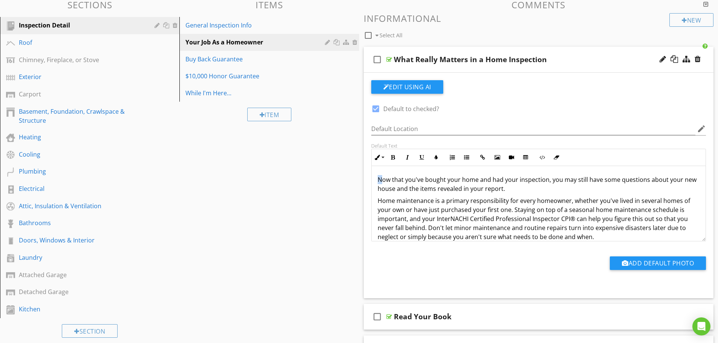
drag, startPoint x: 375, startPoint y: 177, endPoint x: 380, endPoint y: 177, distance: 4.9
click at [380, 177] on div "Now that you've bought your home and had your inspection, you may still have so…" at bounding box center [538, 307] width 334 height 282
click at [433, 216] on p "Home maintenance is a primary responsibility for every homeowner, whether you'v…" at bounding box center [538, 218] width 322 height 45
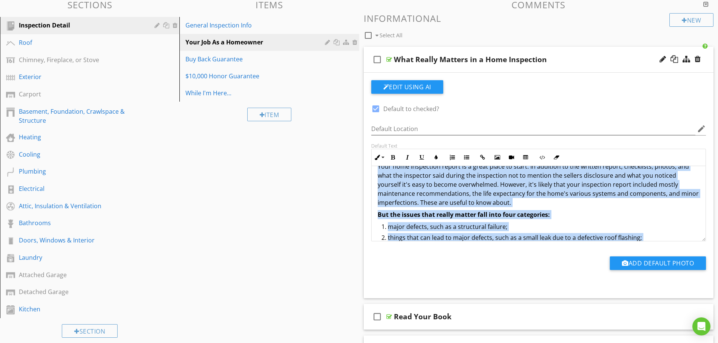
scroll to position [207, 0]
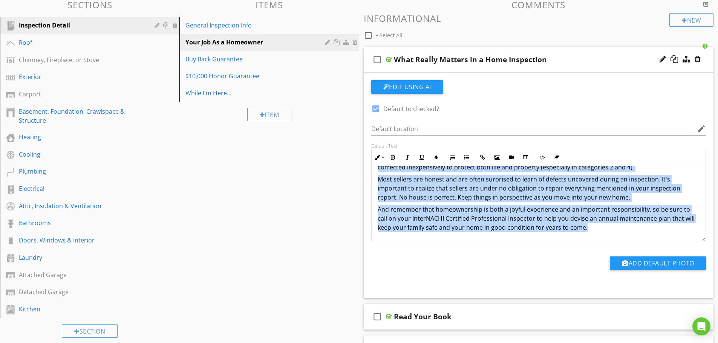
drag, startPoint x: 377, startPoint y: 179, endPoint x: 596, endPoint y: 233, distance: 225.4
click at [596, 233] on div "Now that you've bought your home and had your inspection, you may still have so…" at bounding box center [538, 100] width 334 height 282
copy div "Now that you've bought your home and had your inspection, you may still have so…"
click at [614, 228] on p "And remember that homeownership is both a joyful experience and an important re…" at bounding box center [538, 218] width 322 height 27
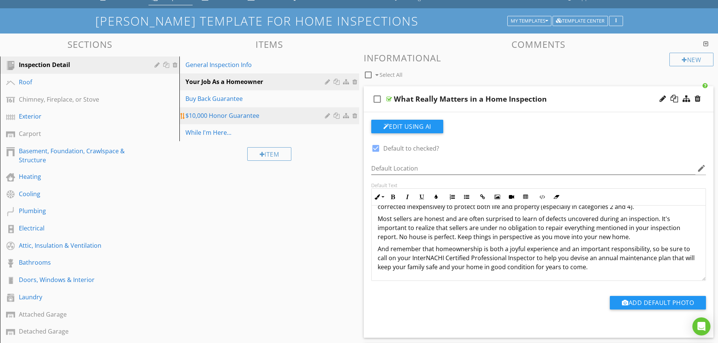
scroll to position [0, 0]
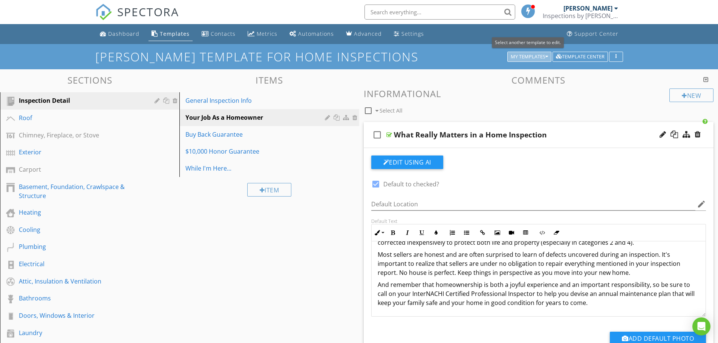
click at [546, 56] on icon "button" at bounding box center [546, 56] width 3 height 5
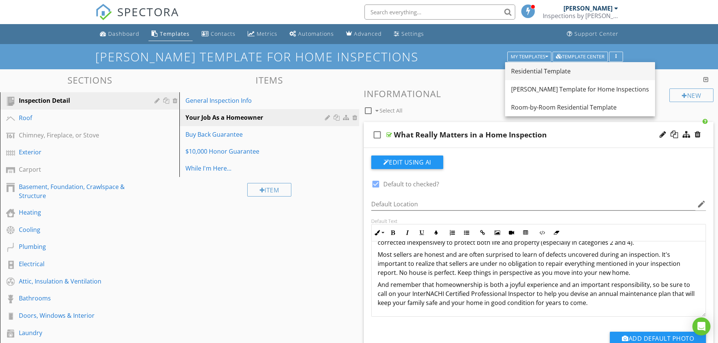
click at [554, 70] on div "Residential Template" at bounding box center [580, 71] width 138 height 9
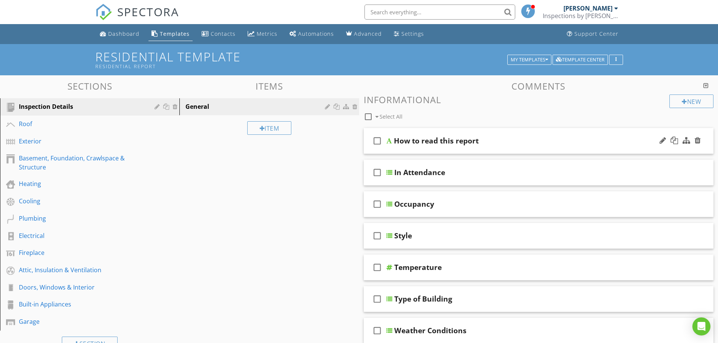
click at [532, 138] on div "How to read this report" at bounding box center [519, 140] width 251 height 9
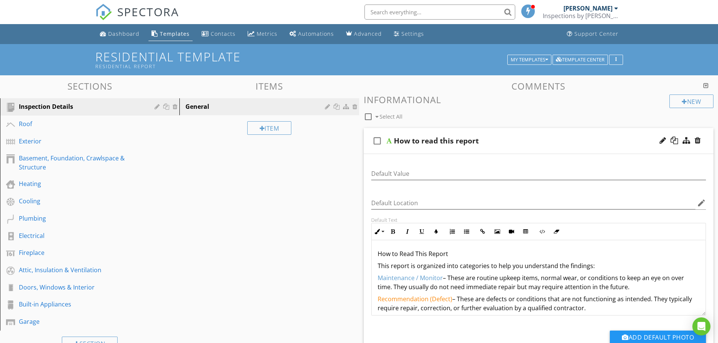
click at [378, 255] on p "How to Read This Report" at bounding box center [538, 253] width 322 height 9
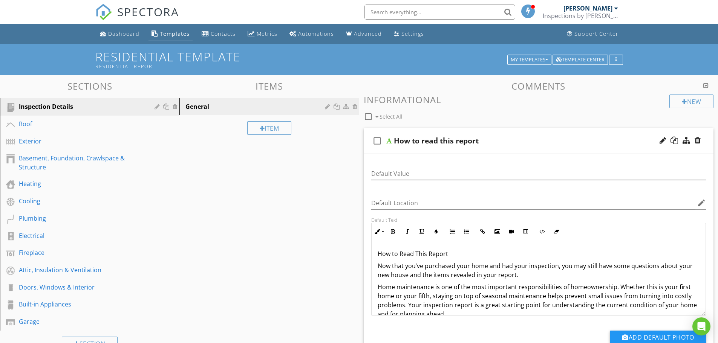
click at [454, 251] on p "How to Read This Report" at bounding box center [538, 253] width 322 height 9
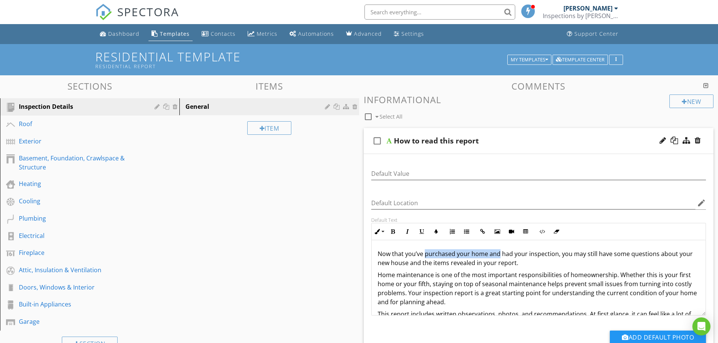
drag, startPoint x: 498, startPoint y: 254, endPoint x: 425, endPoint y: 257, distance: 73.5
click at [425, 257] on p "Now that you’ve purchased your home and had your inspection, you may still have…" at bounding box center [538, 258] width 322 height 18
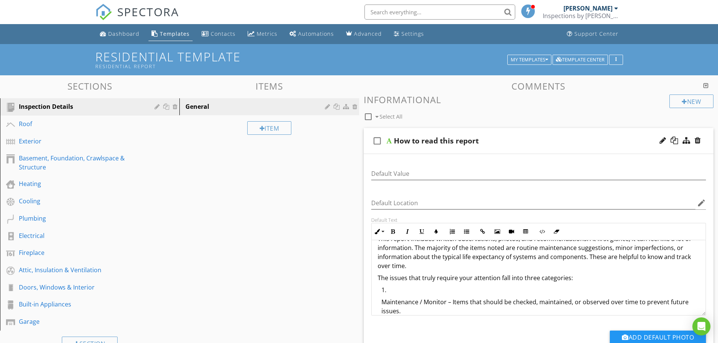
scroll to position [113, 0]
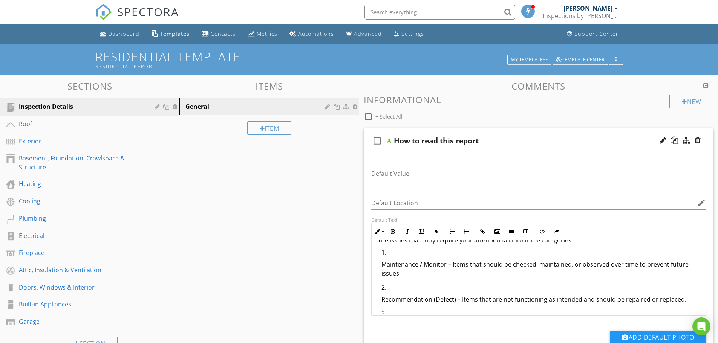
click at [380, 263] on ol "Maintenance / Monitor – Items that should be checked, maintained, or observed o…" at bounding box center [538, 296] width 322 height 96
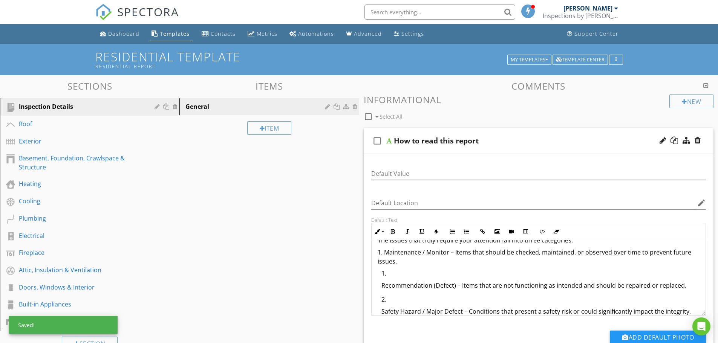
click at [381, 285] on p "Recommendation (Defect) – Items that are not functioning as intended and should…" at bounding box center [540, 285] width 318 height 9
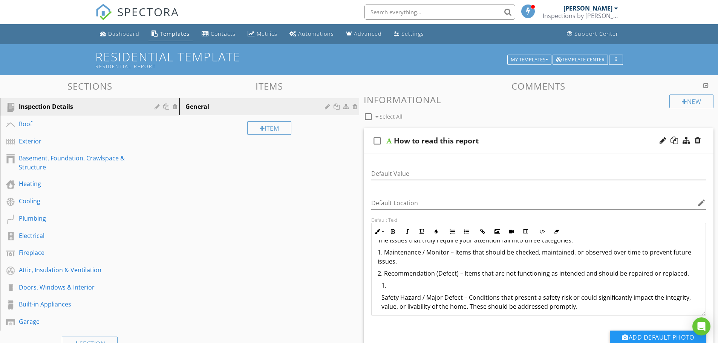
click at [390, 289] on li "Safety Hazard / Major Defect – Conditions that present a safety risk or could s…" at bounding box center [540, 298] width 318 height 35
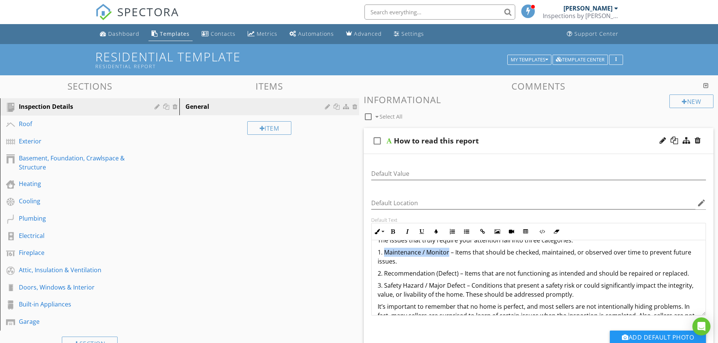
drag, startPoint x: 386, startPoint y: 252, endPoint x: 448, endPoint y: 255, distance: 61.8
click at [448, 255] on p "1. Maintenance / Monitor – Items that should be checked, maintained, or observe…" at bounding box center [538, 257] width 322 height 18
click at [436, 230] on icon "button" at bounding box center [435, 231] width 5 height 5
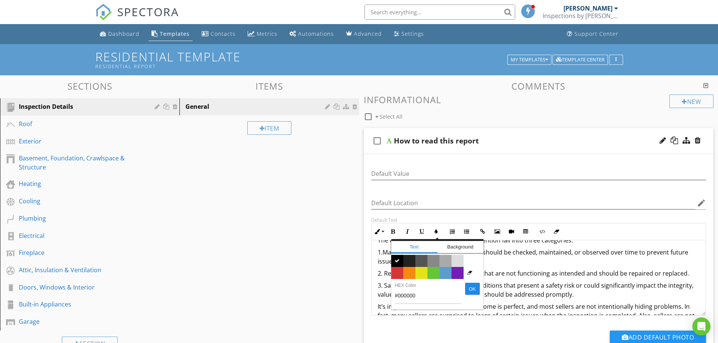
click at [449, 272] on span "Color #5c9ccf" at bounding box center [445, 273] width 12 height 12
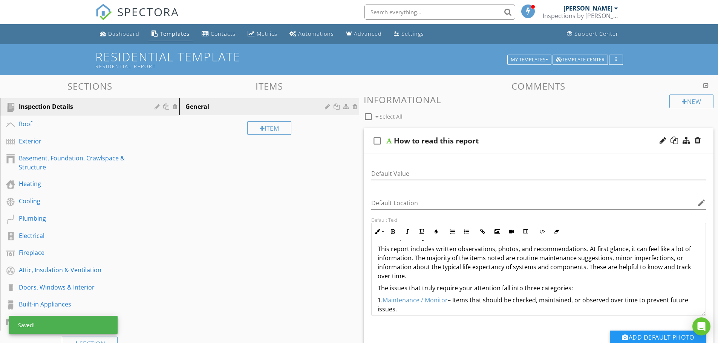
scroll to position [75, 0]
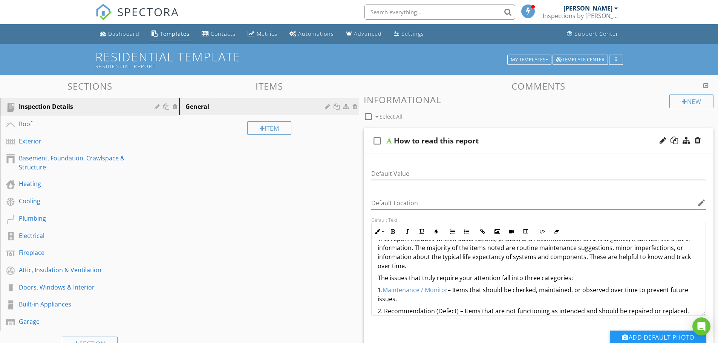
click at [406, 279] on p "The issues that truly require your attention fall into three categories:" at bounding box center [538, 277] width 322 height 9
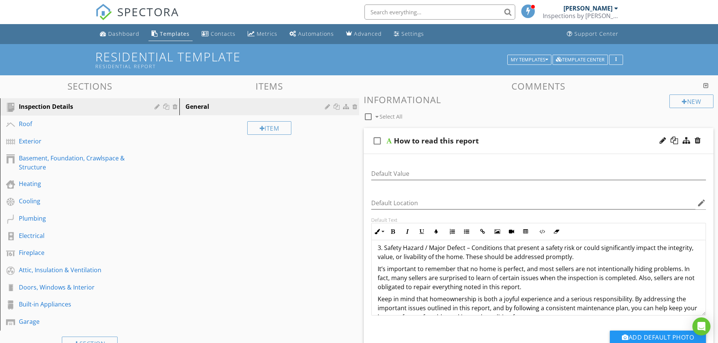
scroll to position [113, 0]
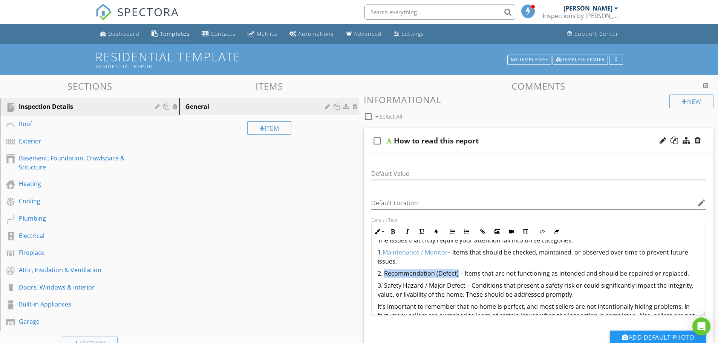
drag, startPoint x: 383, startPoint y: 274, endPoint x: 458, endPoint y: 275, distance: 74.2
click at [458, 275] on p "2. Recommendation (Defect) – Items that are not functioning as intended and sho…" at bounding box center [538, 273] width 322 height 9
click at [435, 232] on icon "button" at bounding box center [435, 231] width 5 height 5
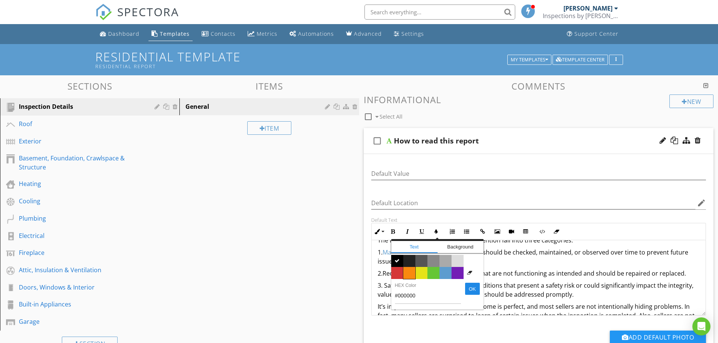
click at [408, 273] on span "Color #f9890e" at bounding box center [409, 273] width 12 height 12
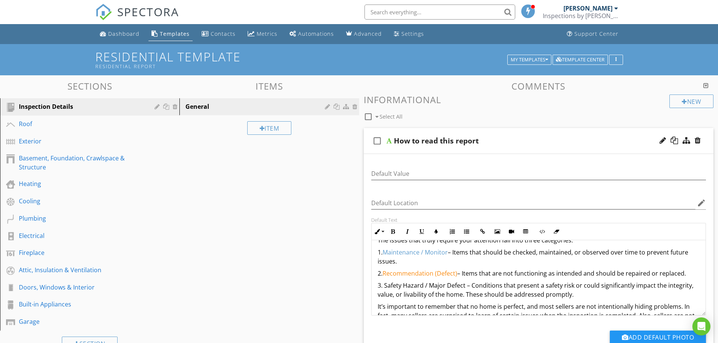
click at [536, 284] on p "3. Safety Hazard / Major Defect – Conditions that present a safety risk or coul…" at bounding box center [538, 290] width 322 height 18
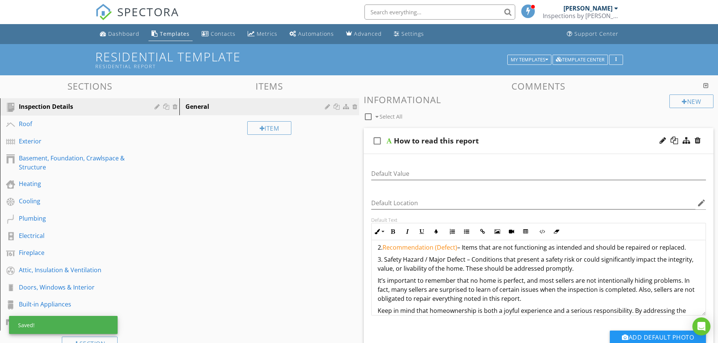
scroll to position [151, 0]
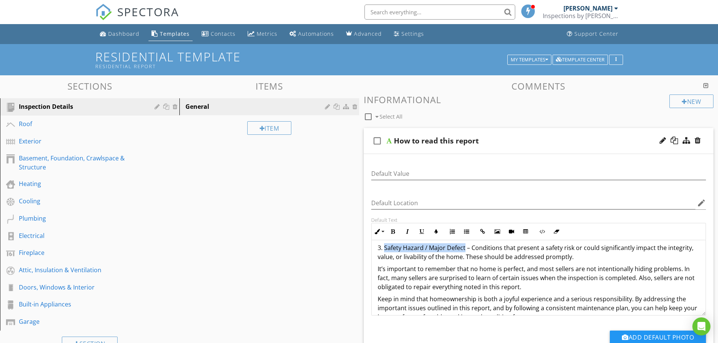
drag, startPoint x: 385, startPoint y: 249, endPoint x: 464, endPoint y: 249, distance: 79.9
click at [464, 249] on p "3. Safety Hazard / Major Defect – Conditions that present a safety risk or coul…" at bounding box center [538, 252] width 322 height 18
click at [433, 231] on icon "button" at bounding box center [435, 231] width 5 height 5
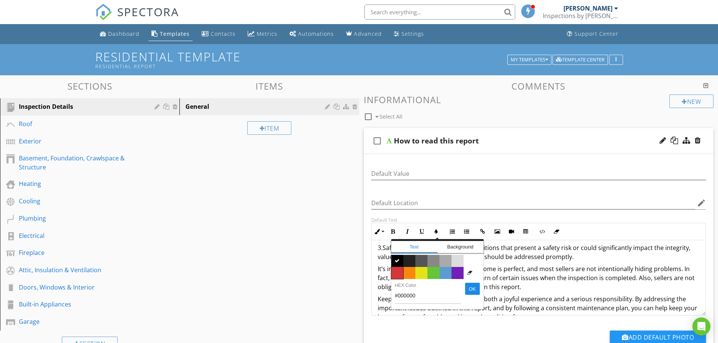
click at [396, 272] on span "Color #d53636" at bounding box center [397, 273] width 12 height 12
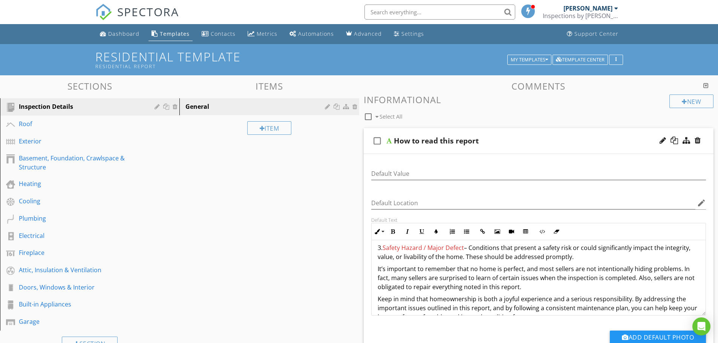
click at [498, 288] on p "It’s important to remember that no home is perfect, and most sellers are not in…" at bounding box center [538, 277] width 322 height 27
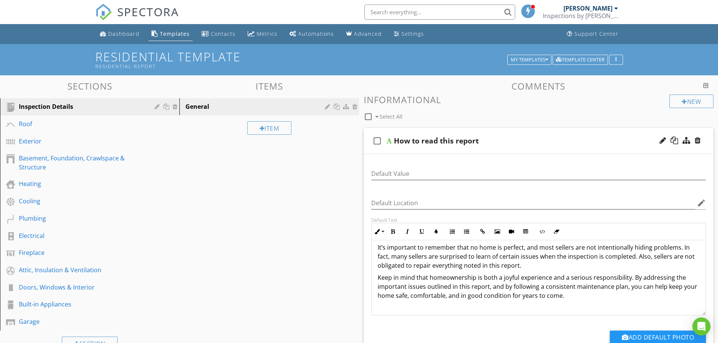
scroll to position [134, 0]
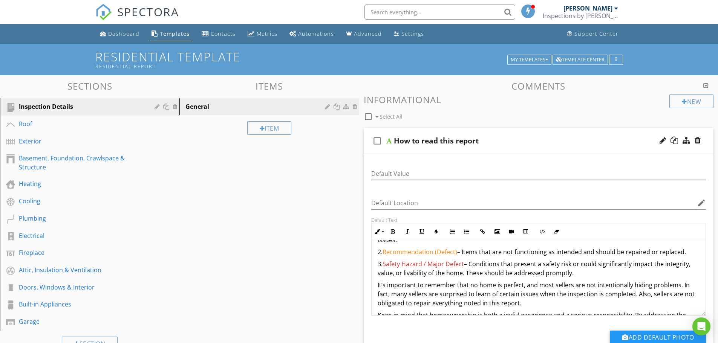
click at [575, 274] on p "3. Safety Hazard / Major Defect – Conditions that present a safety risk or coul…" at bounding box center [538, 269] width 322 height 18
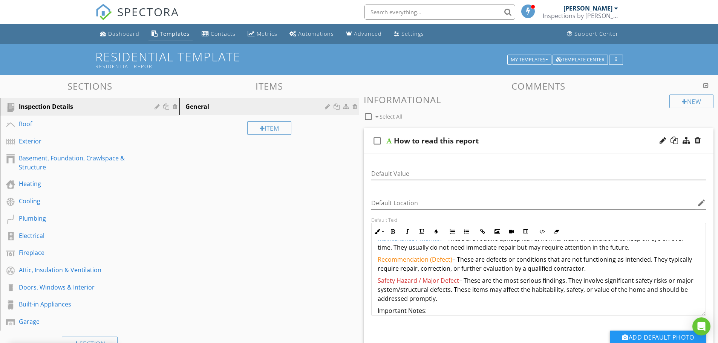
scroll to position [335, 0]
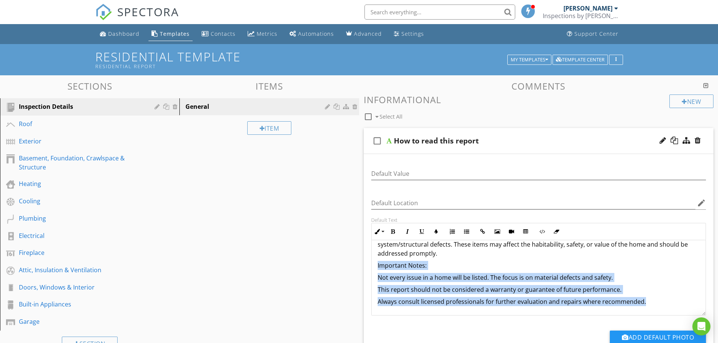
drag, startPoint x: 376, startPoint y: 267, endPoint x: 645, endPoint y: 303, distance: 271.4
click at [645, 303] on div "Now that you’ve purchased your home and had your inspection, you may still have…" at bounding box center [538, 110] width 334 height 410
copy div "Important Notes: Not every issue in a home will be listed. The focus is on mate…"
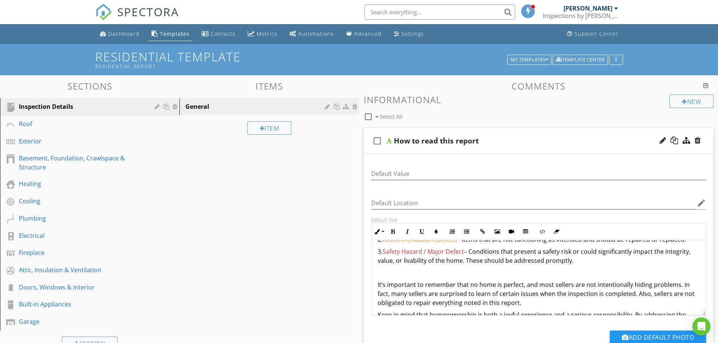
scroll to position [147, 0]
click at [429, 276] on p at bounding box center [538, 273] width 322 height 9
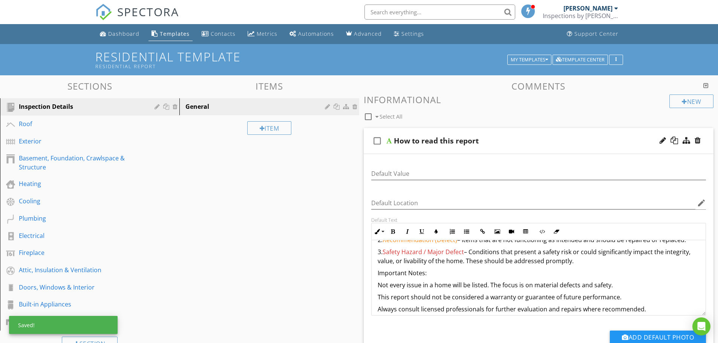
click at [600, 260] on p "3. Safety Hazard / Major Defect – Conditions that present a safety risk or coul…" at bounding box center [538, 257] width 322 height 18
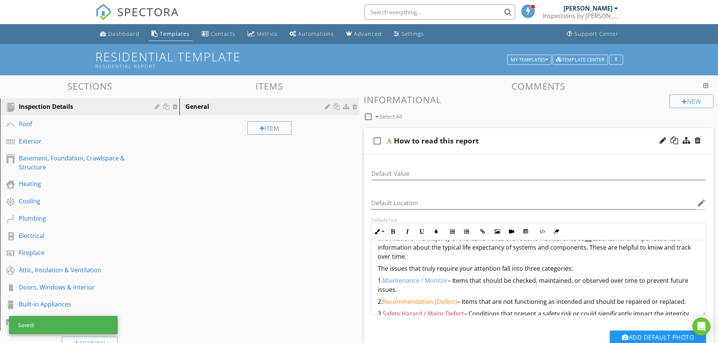
scroll to position [71, 0]
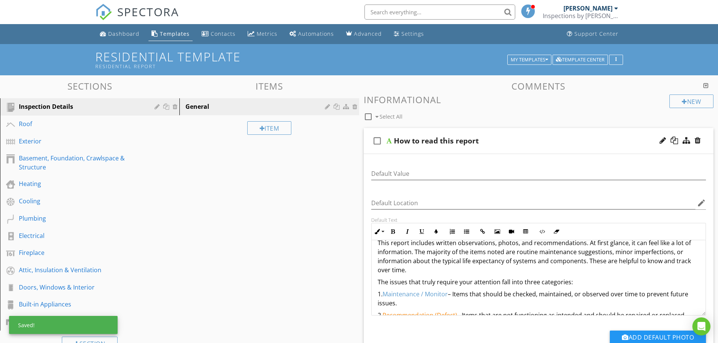
click at [576, 272] on p "This report includes written observations, photos, and recommendations. At firs…" at bounding box center [538, 256] width 322 height 36
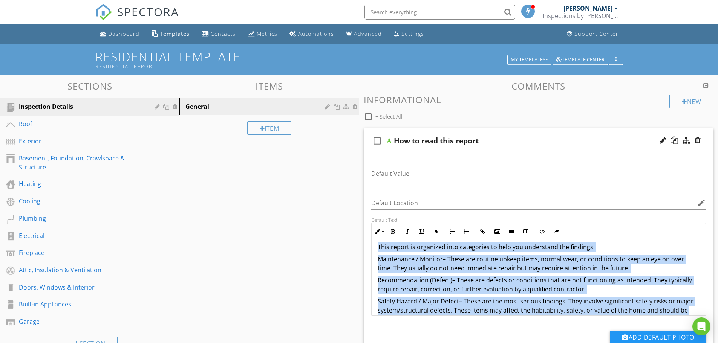
scroll to position [287, 0]
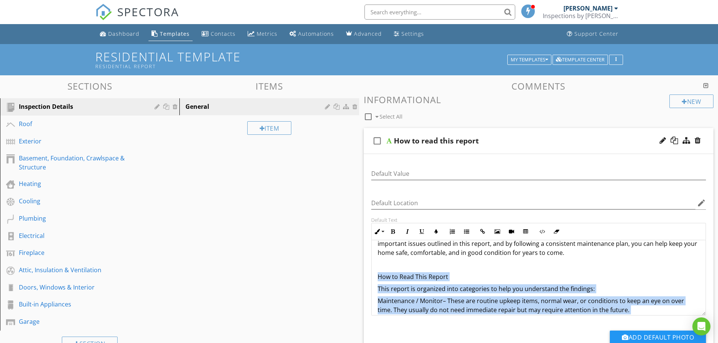
drag, startPoint x: 651, startPoint y: 304, endPoint x: 374, endPoint y: 271, distance: 278.9
click at [374, 271] on div "Now that you’ve purchased your home and had your inspection, you may still have…" at bounding box center [538, 188] width 334 height 470
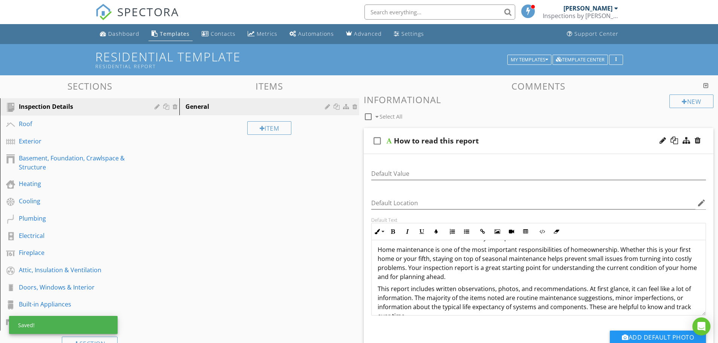
scroll to position [0, 0]
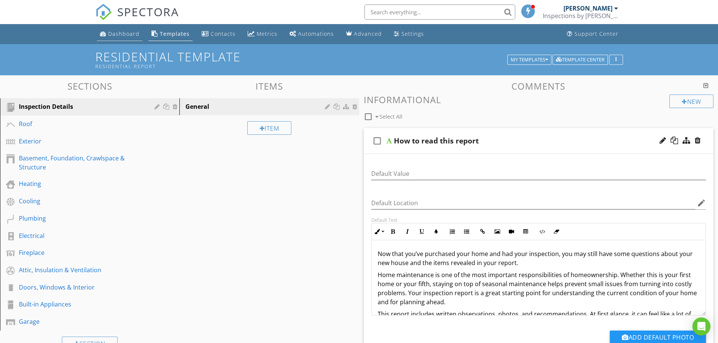
click at [121, 34] on div "Dashboard" at bounding box center [123, 33] width 31 height 7
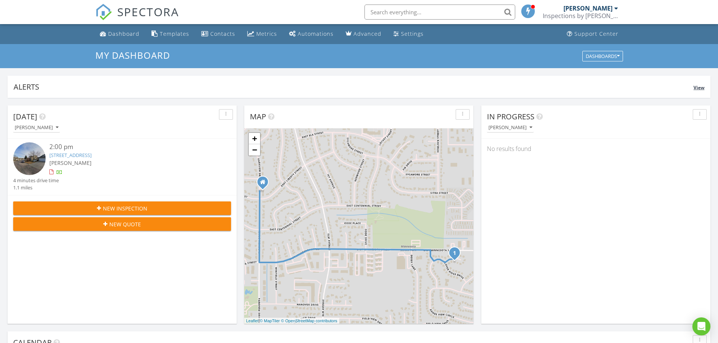
click at [698, 84] on span "View" at bounding box center [698, 87] width 11 height 6
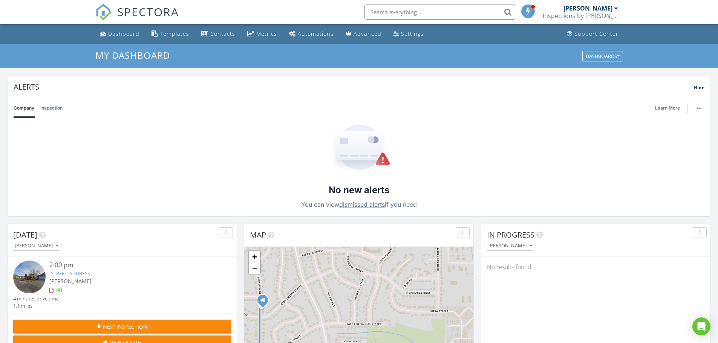
click at [53, 110] on link "Inspection" at bounding box center [51, 108] width 22 height 20
click at [11, 110] on div "Company Inspection Learn More" at bounding box center [359, 108] width 703 height 20
click at [18, 108] on link "Company" at bounding box center [24, 108] width 21 height 20
click at [698, 89] on span "Hide" at bounding box center [699, 87] width 11 height 6
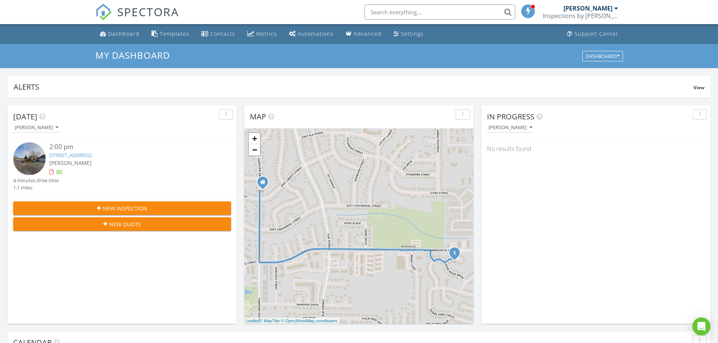
click at [66, 147] on div "2:00 pm" at bounding box center [130, 146] width 163 height 9
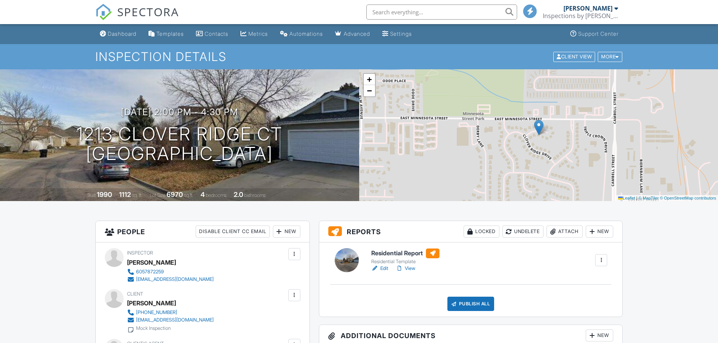
click at [603, 260] on div at bounding box center [601, 261] width 8 height 8
click at [618, 55] on div at bounding box center [616, 56] width 3 height 5
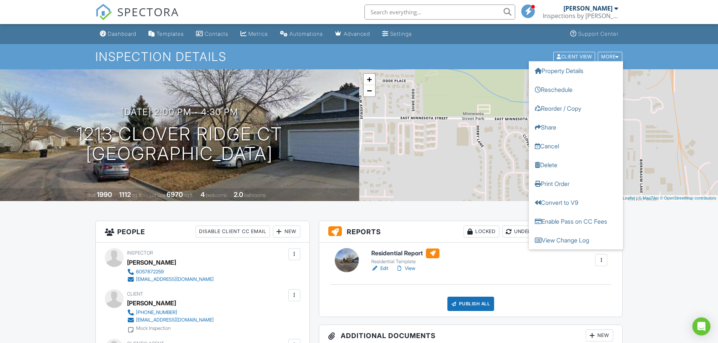
click at [678, 42] on ul "Dashboard Templates Contacts Metrics Automations Advanced Settings Support Cent…" at bounding box center [359, 34] width 718 height 20
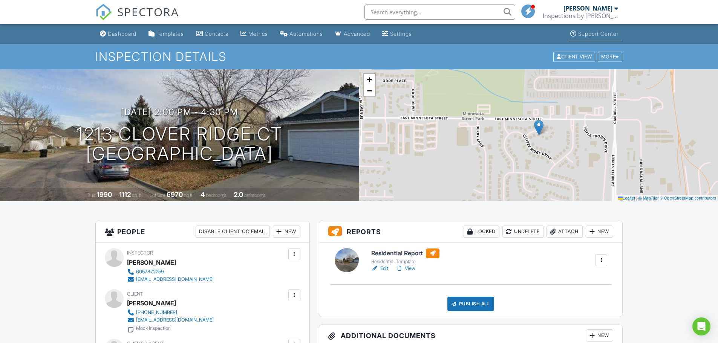
click at [608, 32] on div "Support Center" at bounding box center [598, 34] width 40 height 6
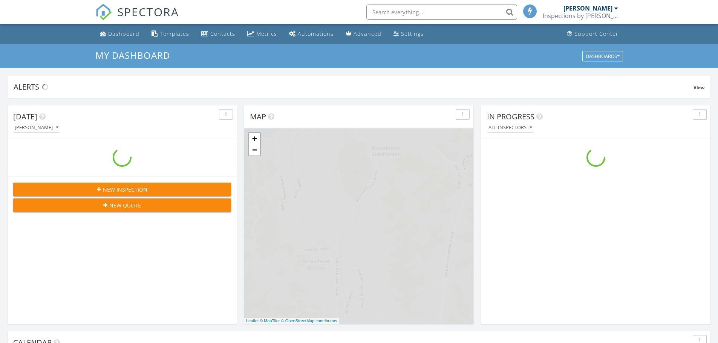
scroll to position [697, 729]
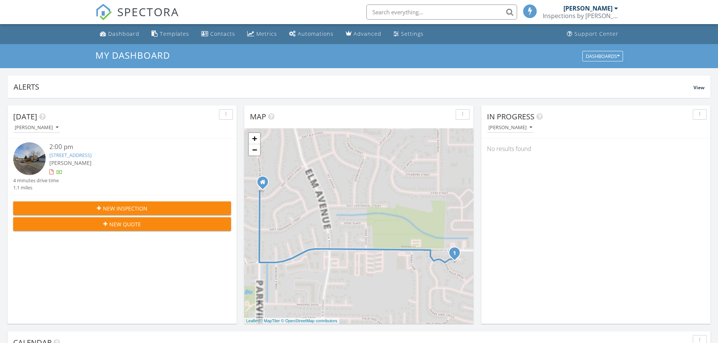
click at [225, 115] on icon "button" at bounding box center [225, 114] width 1 height 5
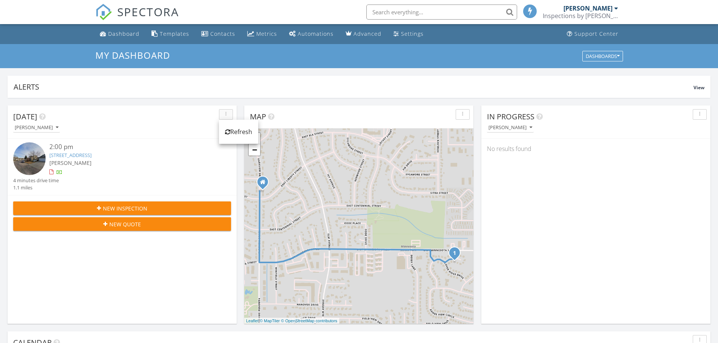
scroll to position [4, 4]
click at [63, 146] on div "2:00 pm" at bounding box center [130, 146] width 163 height 9
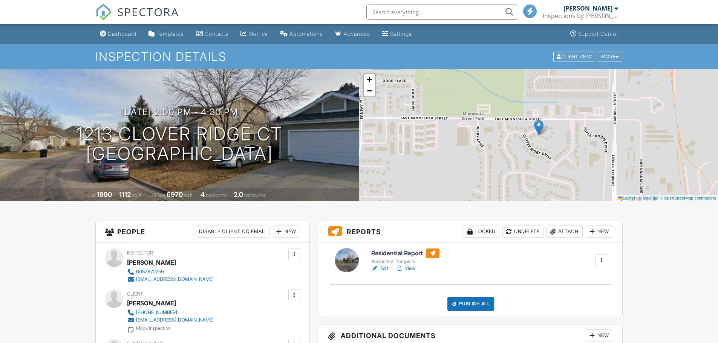
click at [601, 260] on div at bounding box center [601, 261] width 8 height 8
click at [582, 318] on div "Delete" at bounding box center [579, 319] width 16 height 8
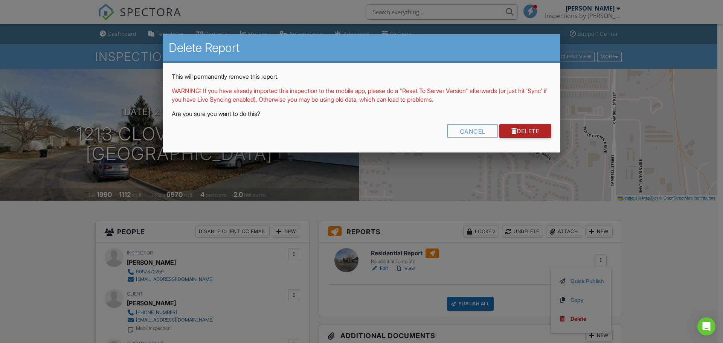
click at [526, 133] on link "Delete" at bounding box center [526, 131] width 52 height 14
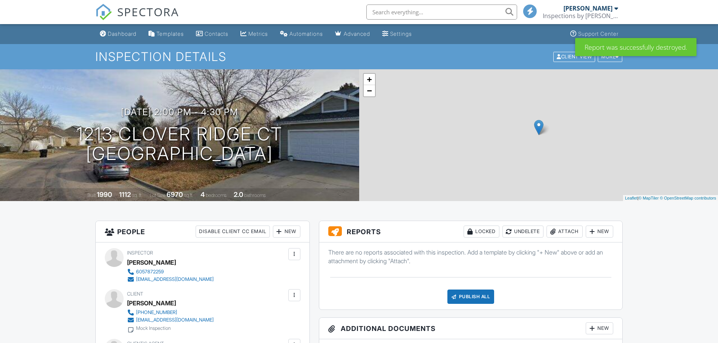
click at [596, 232] on div "New" at bounding box center [599, 232] width 28 height 12
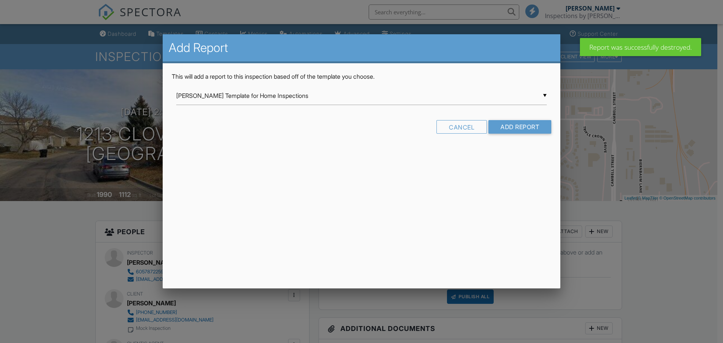
click at [545, 94] on input "[PERSON_NAME] Template for Home Inspections" at bounding box center [361, 96] width 371 height 18
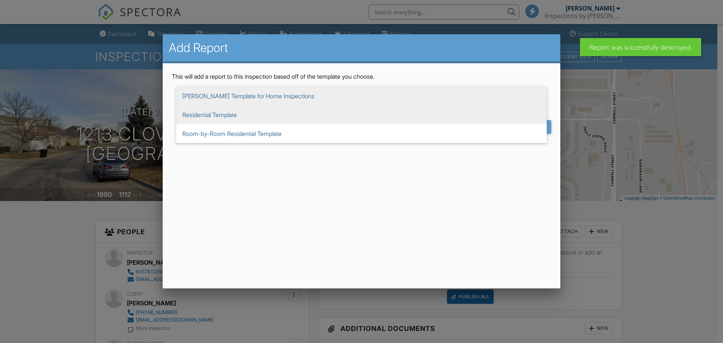
click at [200, 119] on span "Residential Template" at bounding box center [361, 114] width 371 height 19
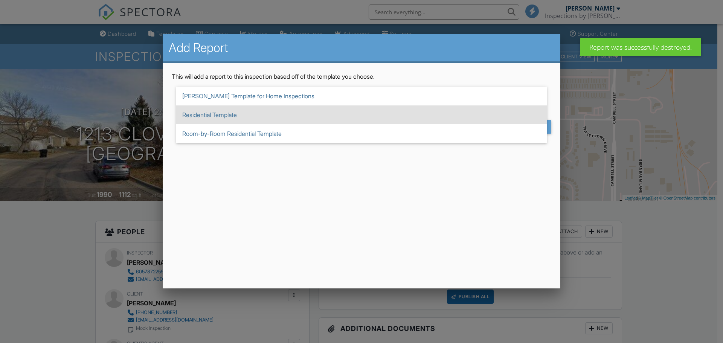
type input "Residential Template"
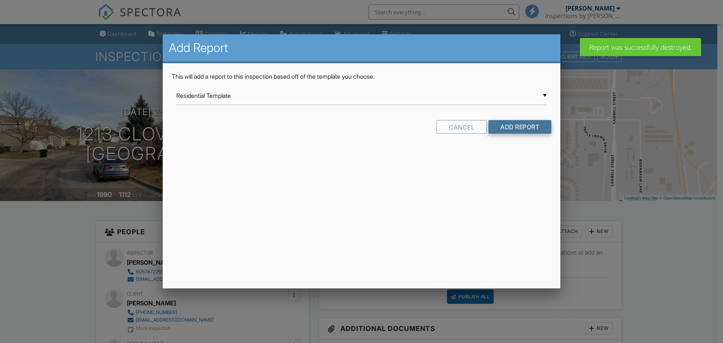
click at [519, 130] on input "Add Report" at bounding box center [520, 127] width 63 height 14
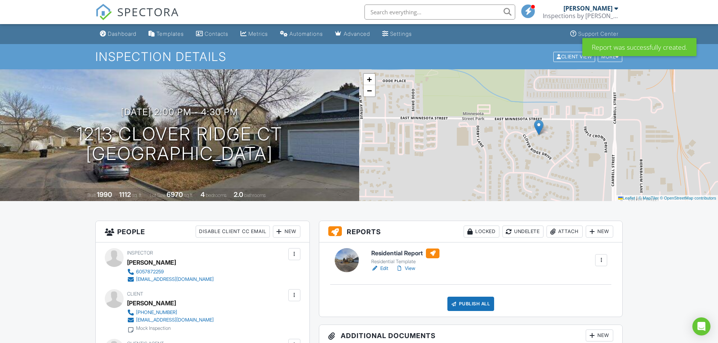
click at [410, 269] on link "View" at bounding box center [406, 269] width 20 height 8
